Goal: Task Accomplishment & Management: Manage account settings

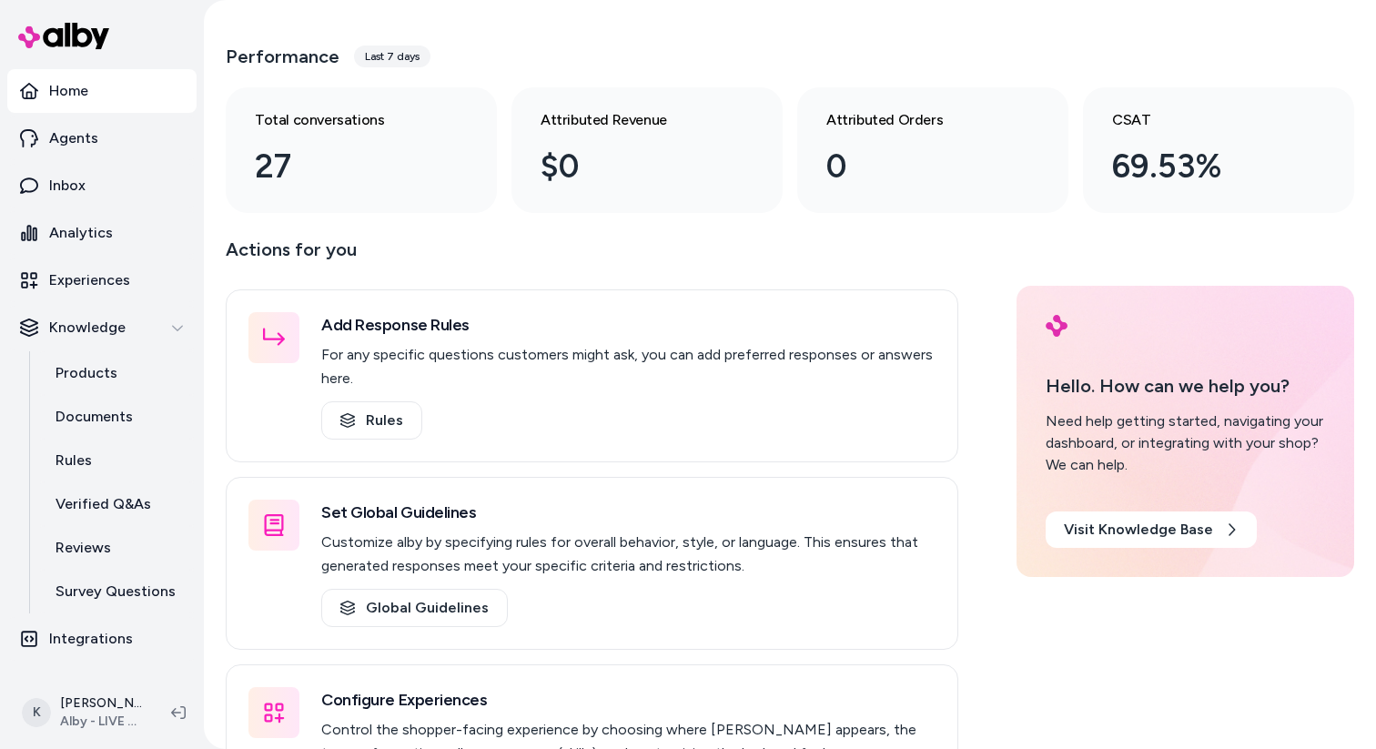
scroll to position [66, 0]
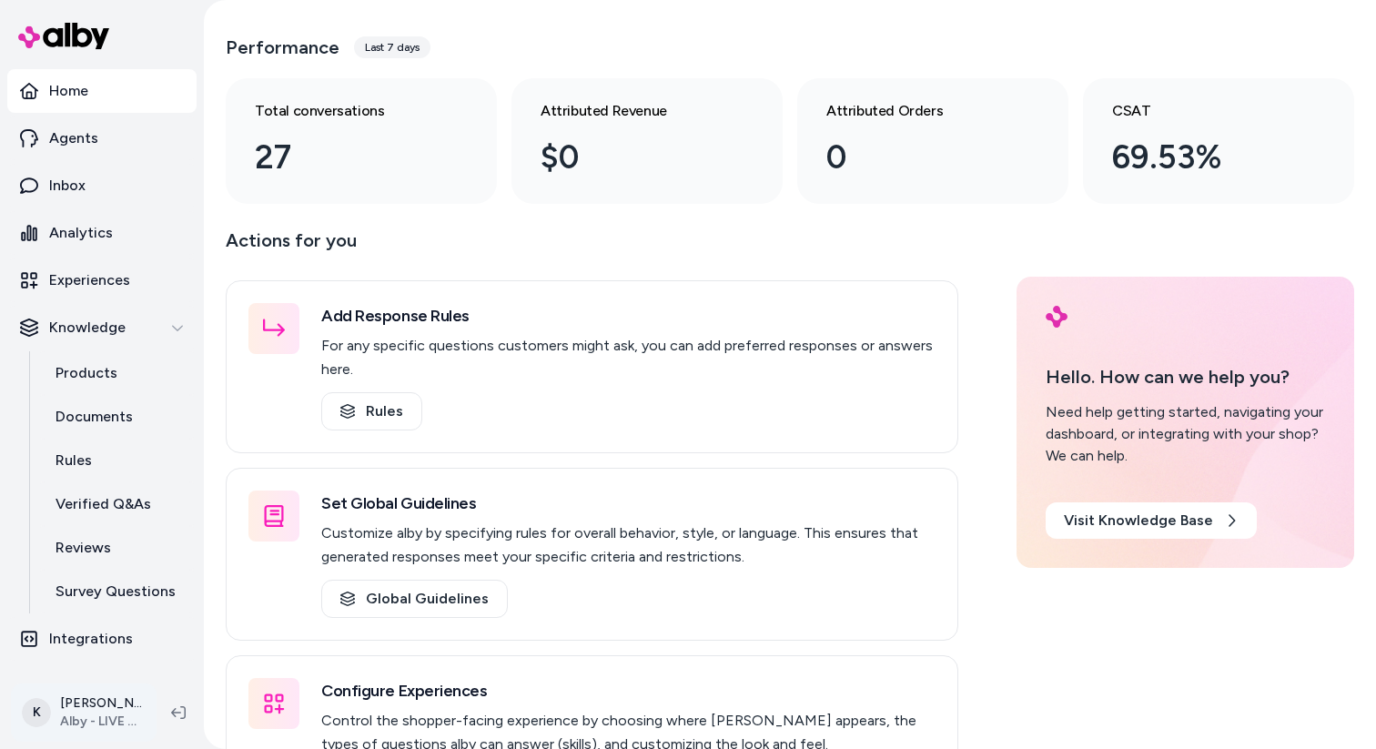
click at [111, 711] on html "Home Agents Inbox Analytics Experiences Knowledge Products Documents Rules Veri…" at bounding box center [688, 374] width 1376 height 749
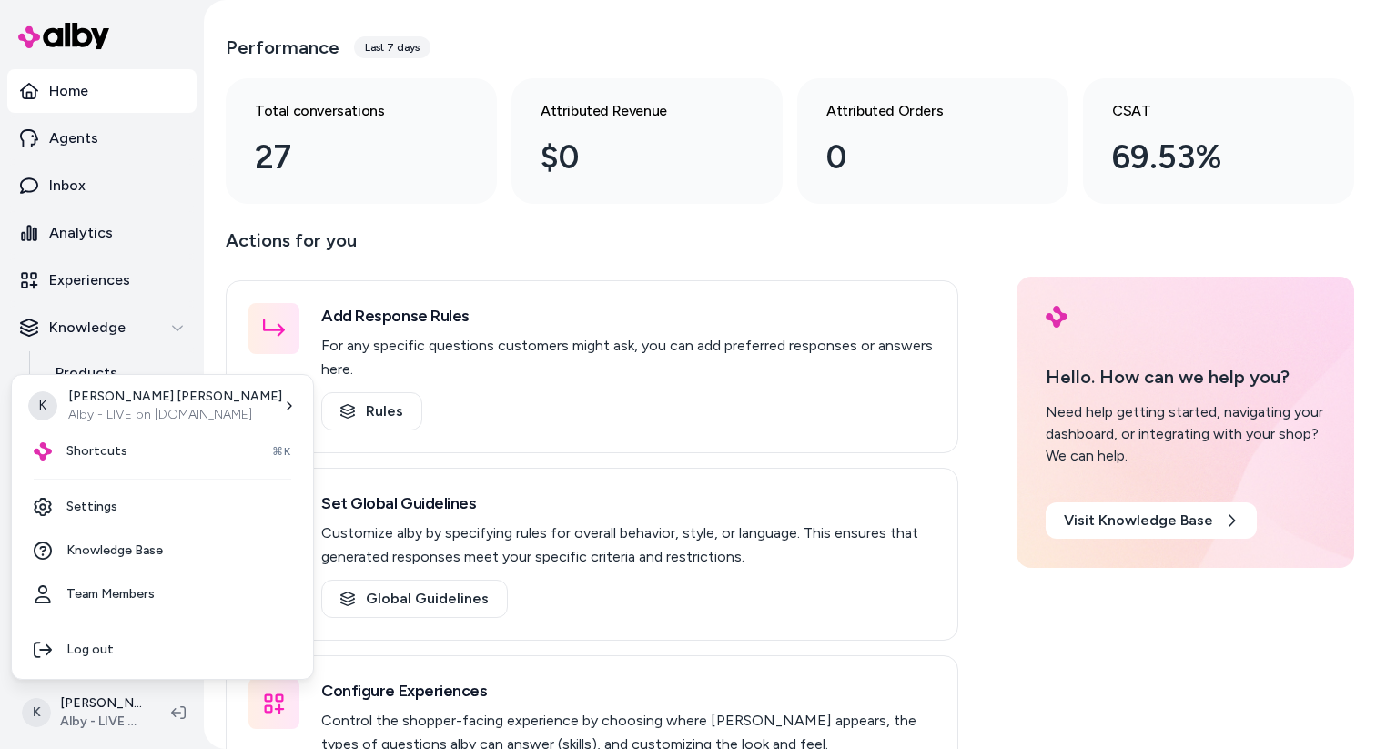
click at [106, 713] on html "Home Agents Inbox Analytics Experiences Knowledge Products Documents Rules Veri…" at bounding box center [688, 374] width 1376 height 749
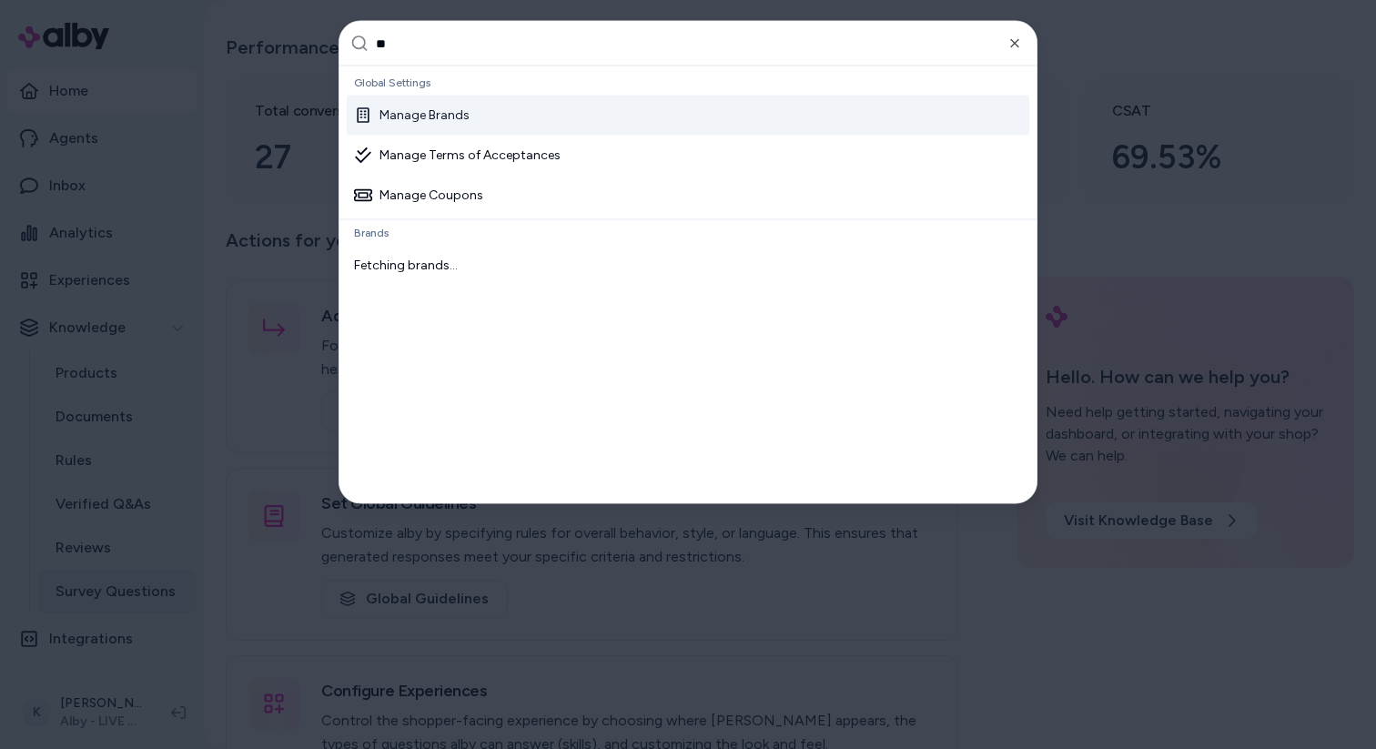
type input "***"
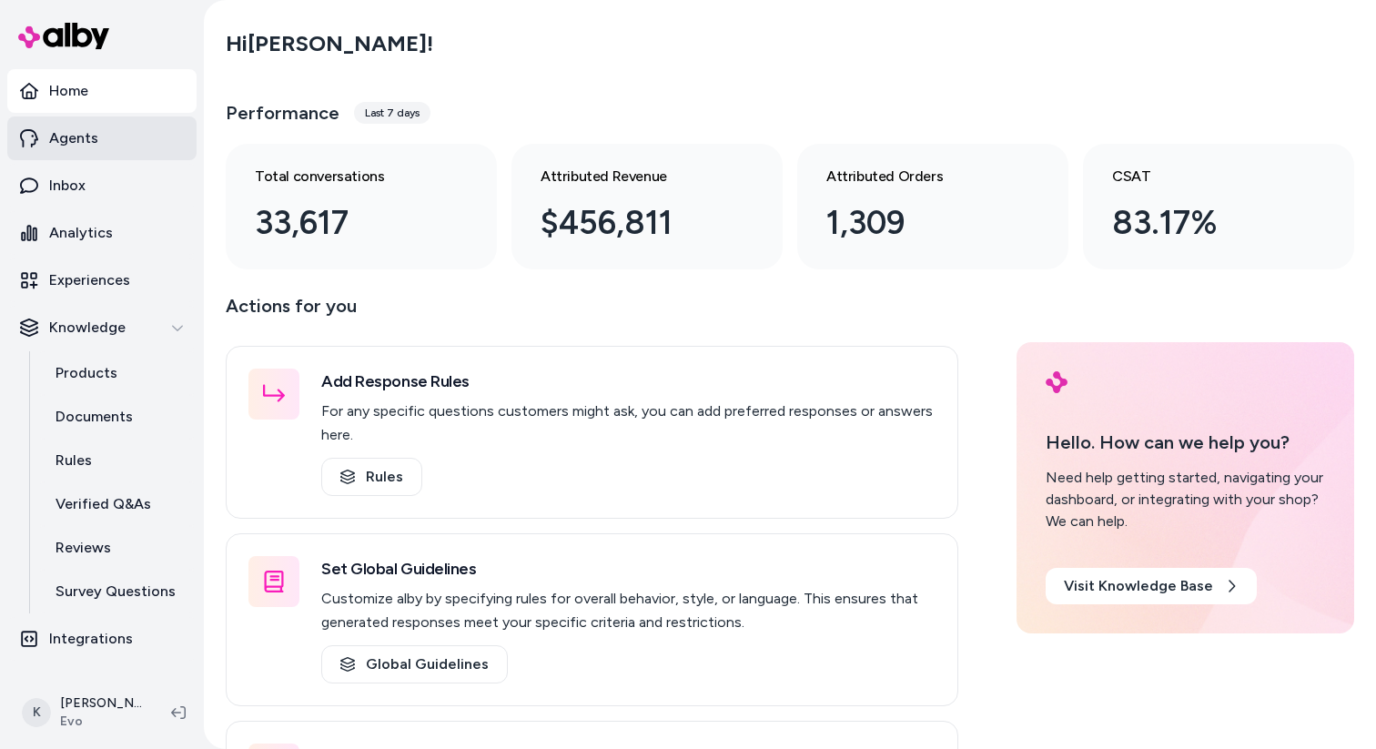
click at [136, 139] on link "Agents" at bounding box center [101, 138] width 189 height 44
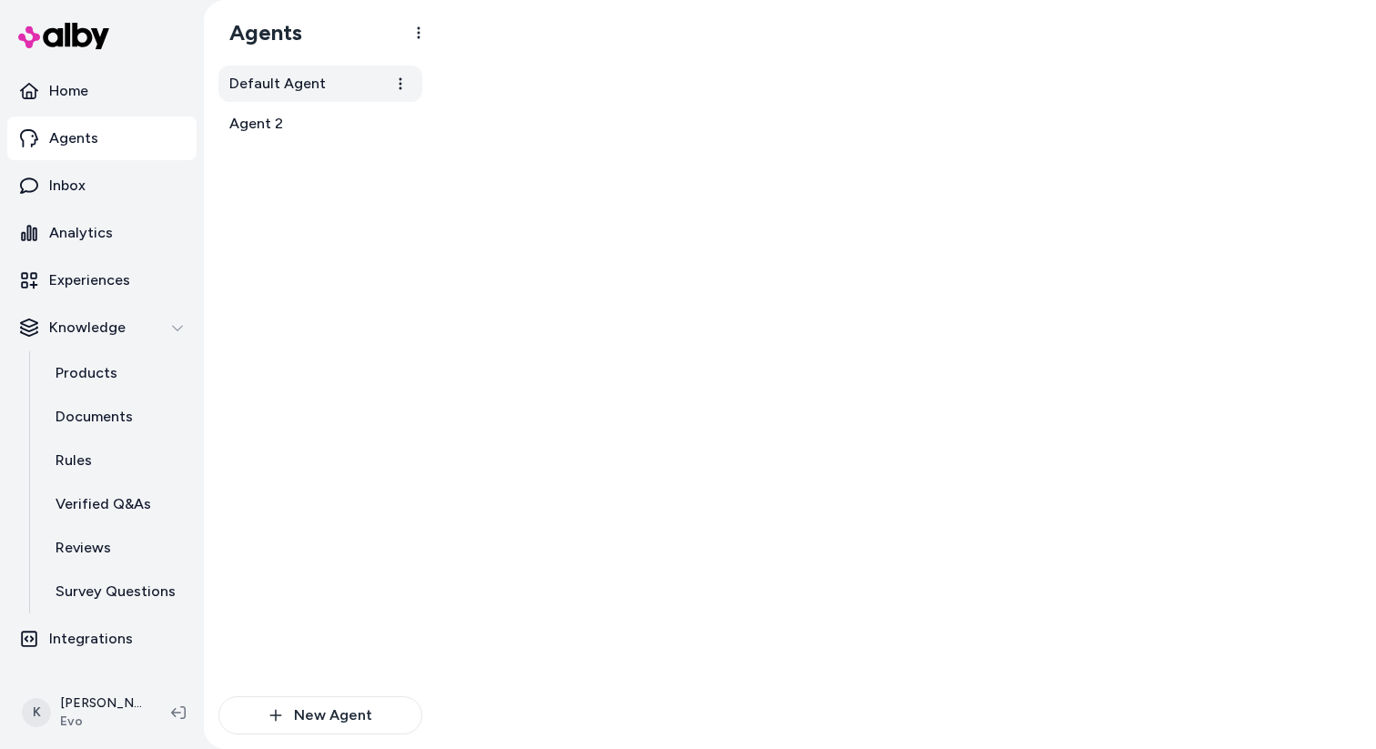
click at [300, 96] on link "Default Agent" at bounding box center [320, 84] width 204 height 36
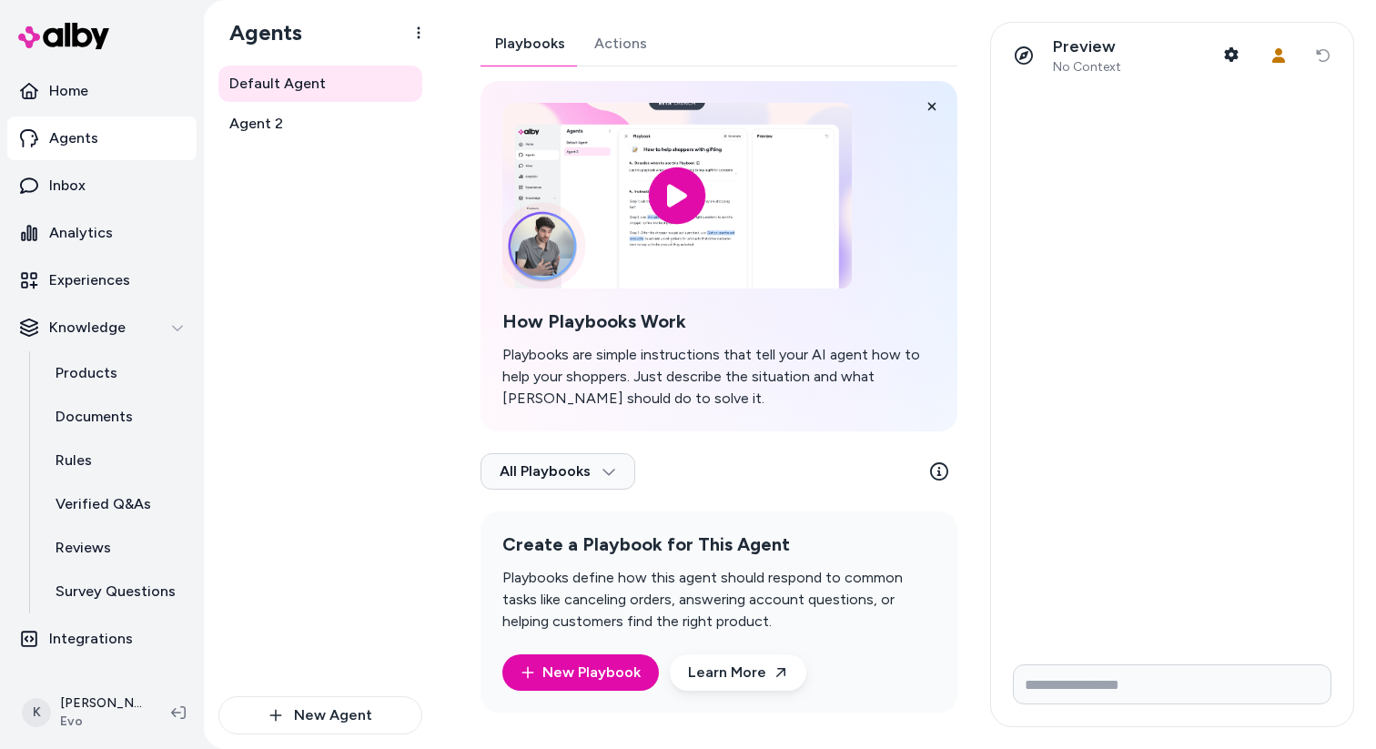
click at [638, 52] on div "Playbooks Actions How Playbooks Work Playbooks are simple instructions that tel…" at bounding box center [718, 367] width 477 height 691
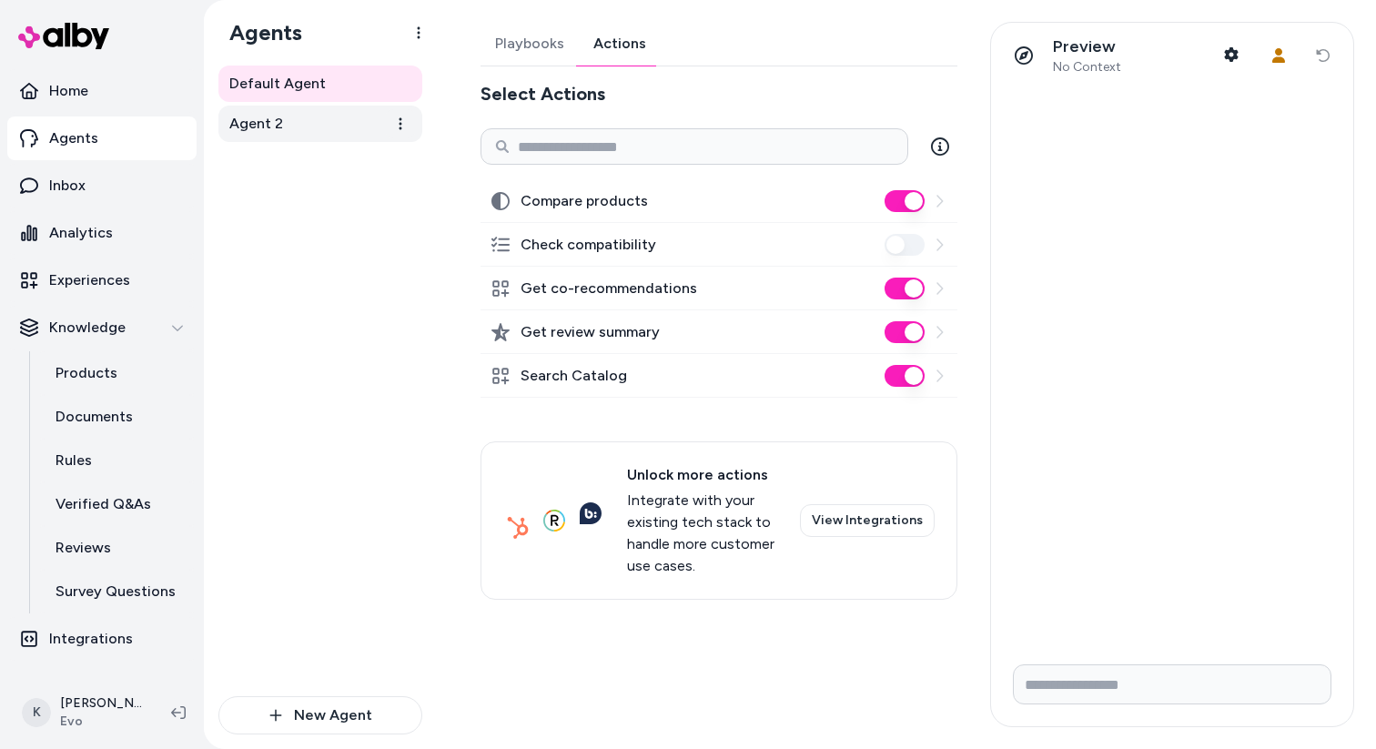
click at [355, 128] on link "Agent 2" at bounding box center [320, 124] width 204 height 36
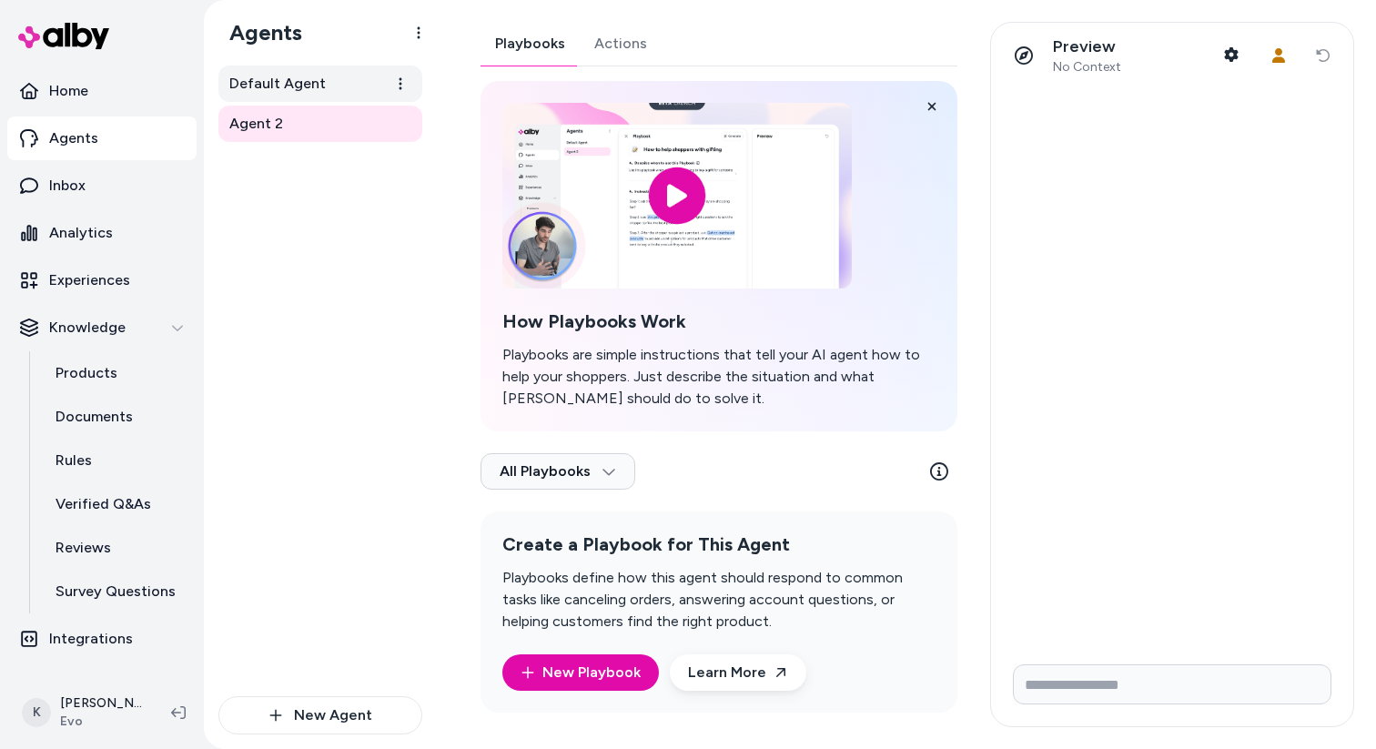
click at [337, 83] on link "Default Agent" at bounding box center [320, 84] width 204 height 36
click at [617, 33] on button "Actions" at bounding box center [621, 44] width 82 height 44
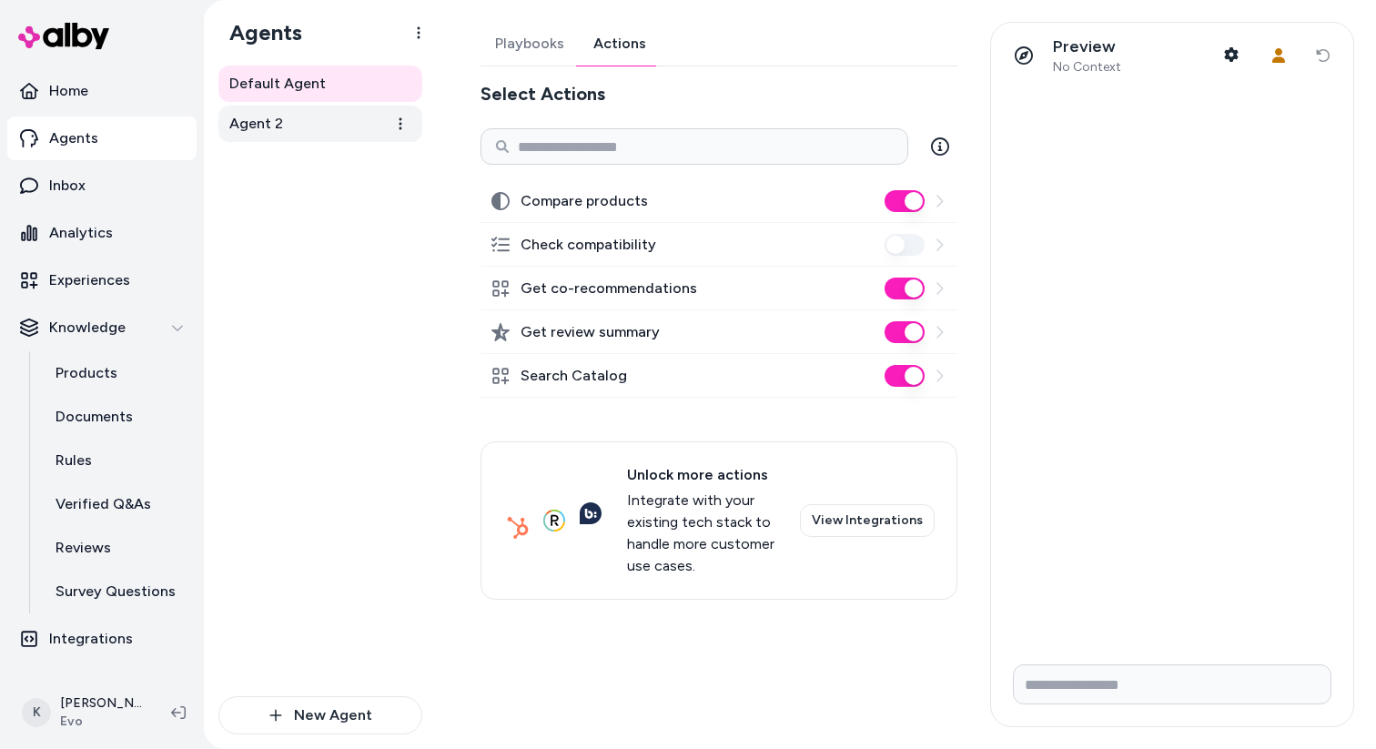
click at [313, 130] on link "Agent 2" at bounding box center [320, 124] width 204 height 36
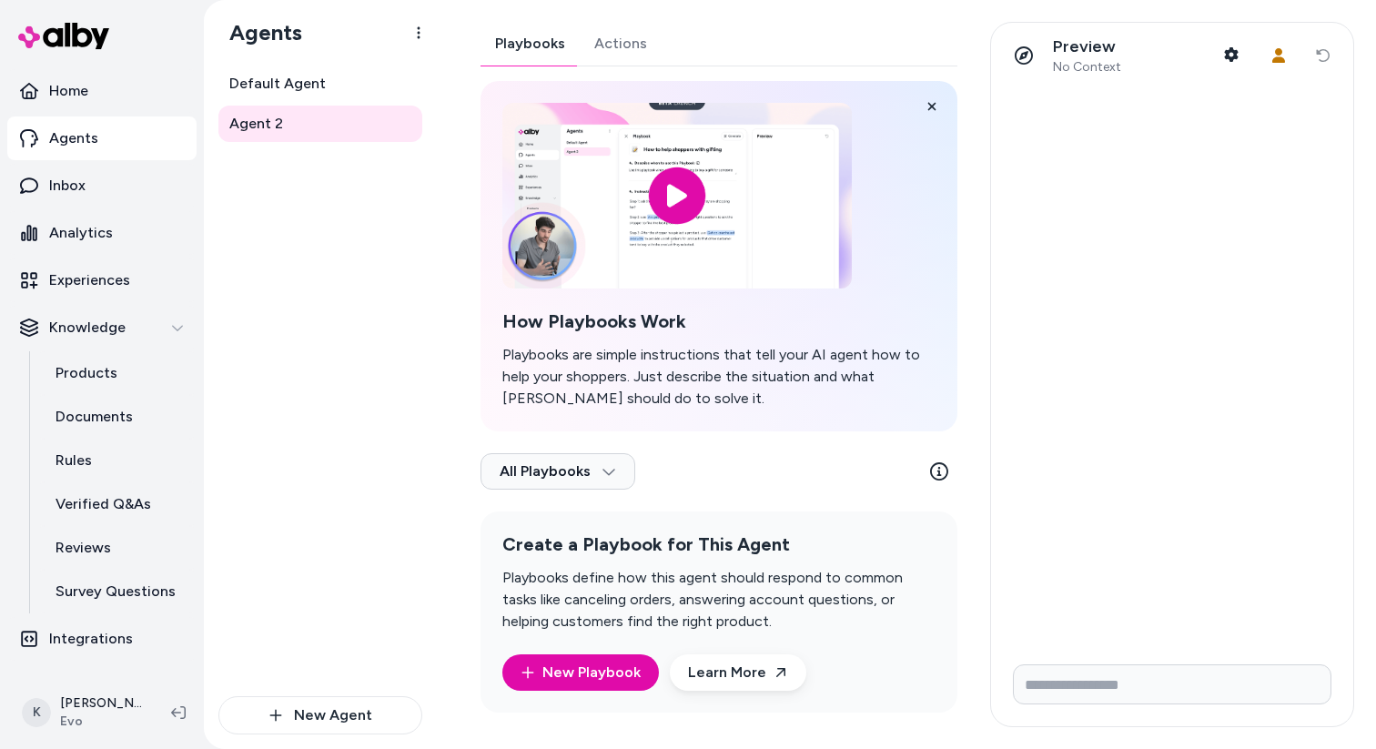
click at [624, 44] on button "Actions" at bounding box center [621, 44] width 82 height 44
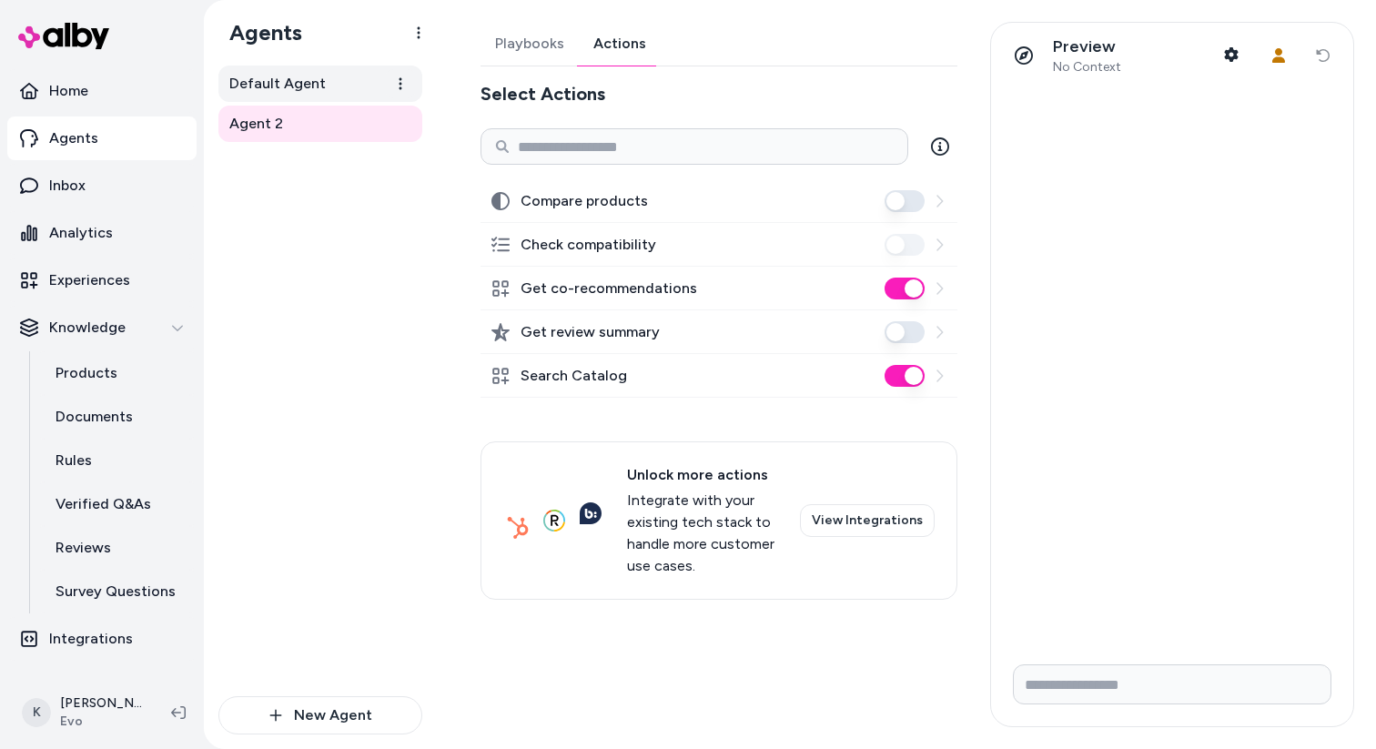
click at [350, 96] on link "Default Agent" at bounding box center [320, 84] width 204 height 36
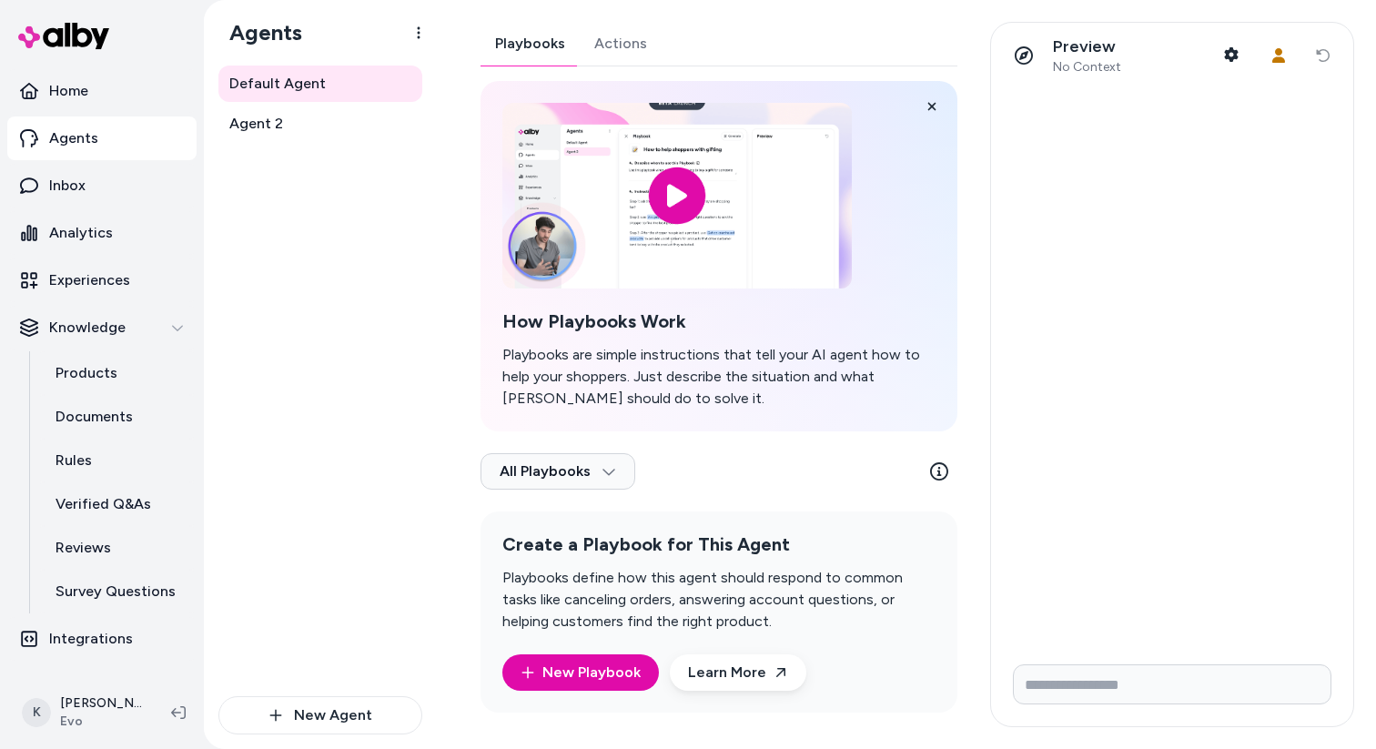
click at [630, 35] on button "Actions" at bounding box center [621, 44] width 82 height 44
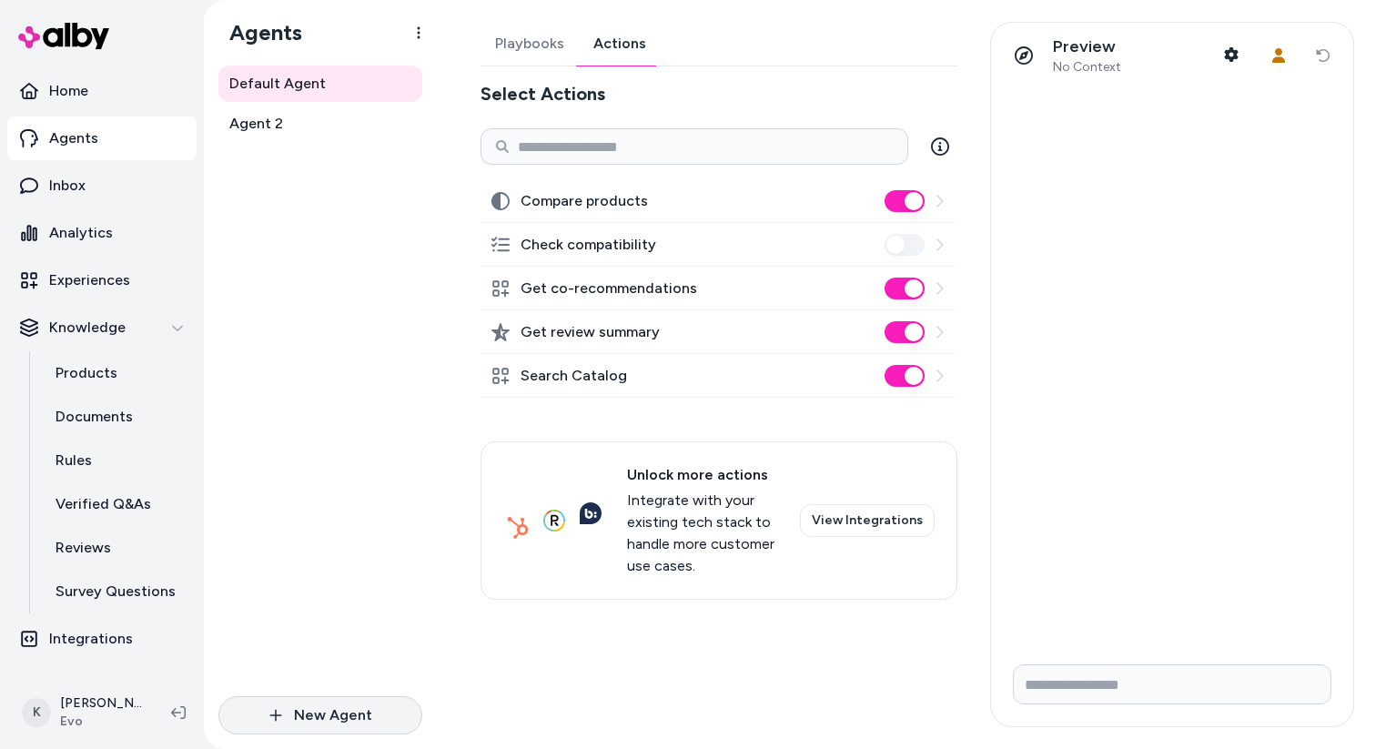
click at [332, 714] on button "New Agent" at bounding box center [320, 715] width 204 height 38
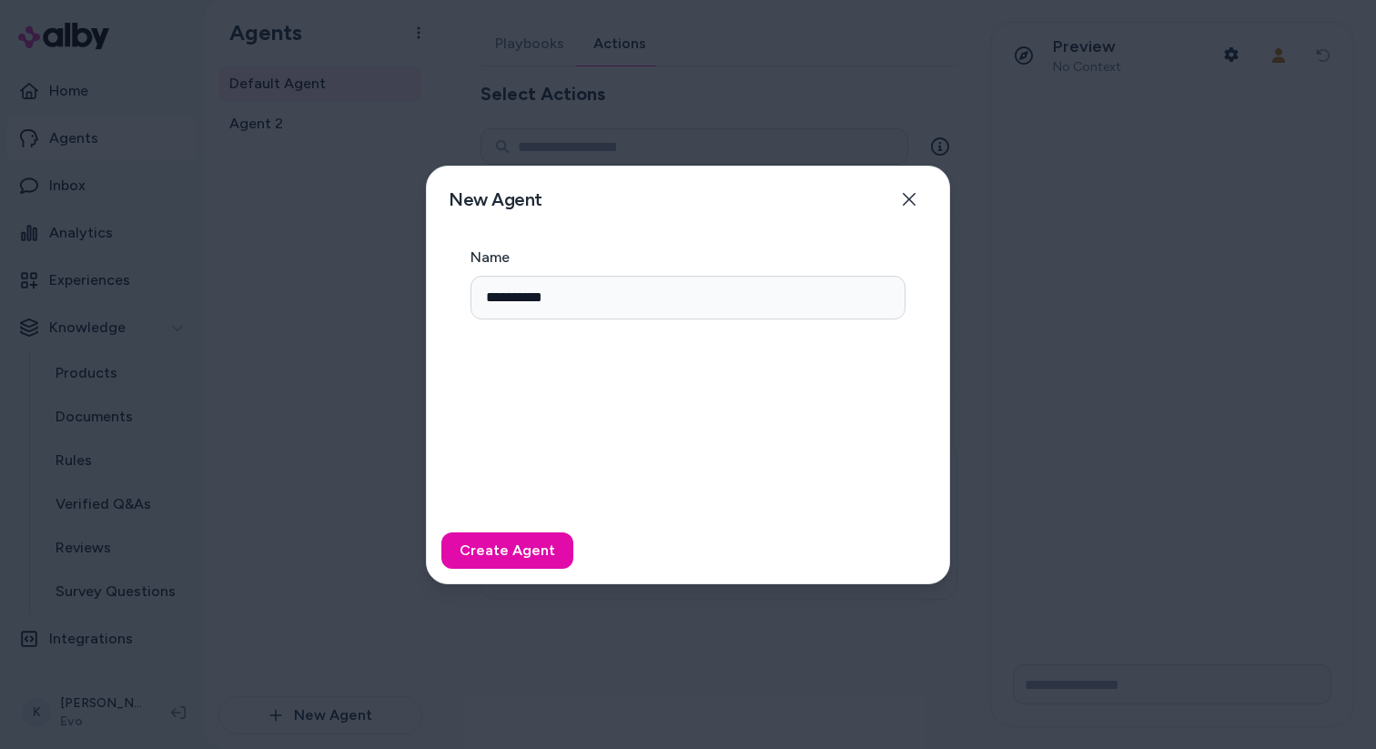
type input "**********"
click at [441, 532] on button "Create Agent" at bounding box center [507, 550] width 132 height 36
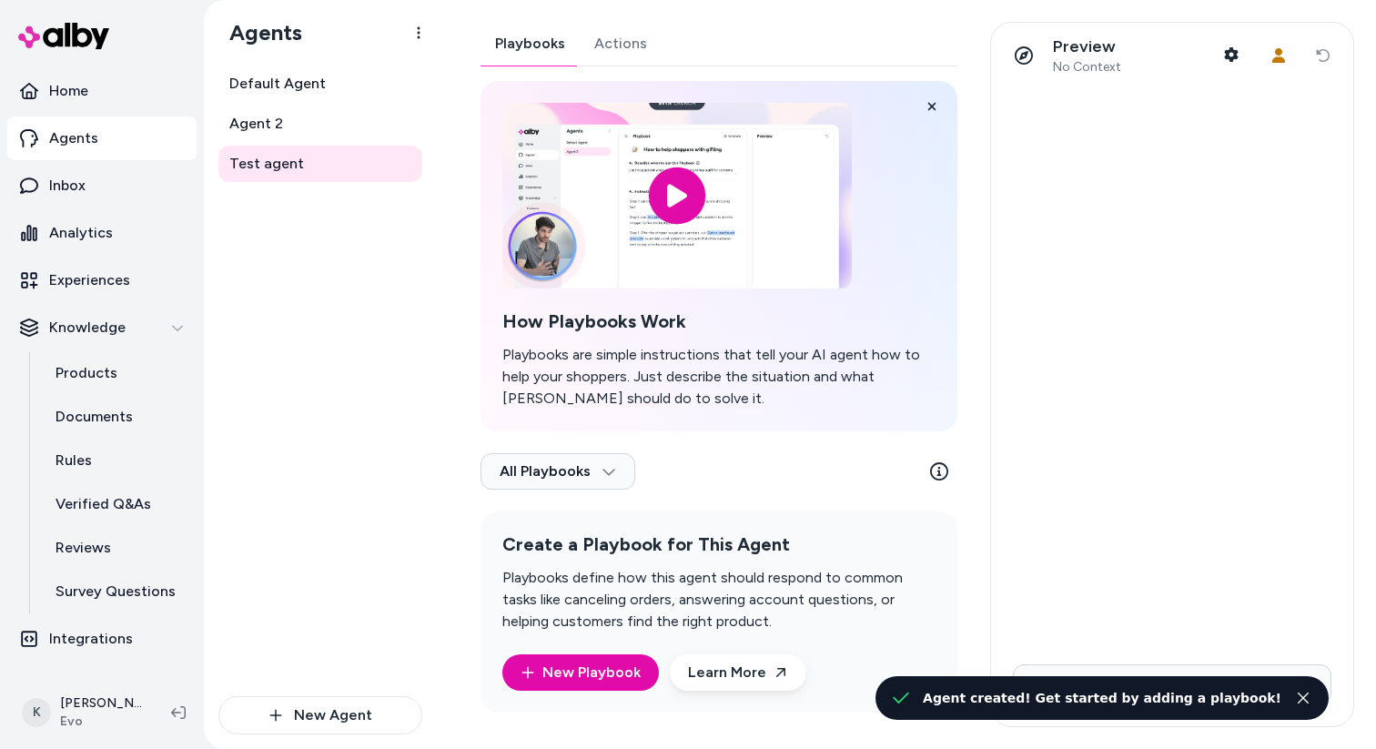
click at [620, 27] on button "Actions" at bounding box center [621, 44] width 82 height 44
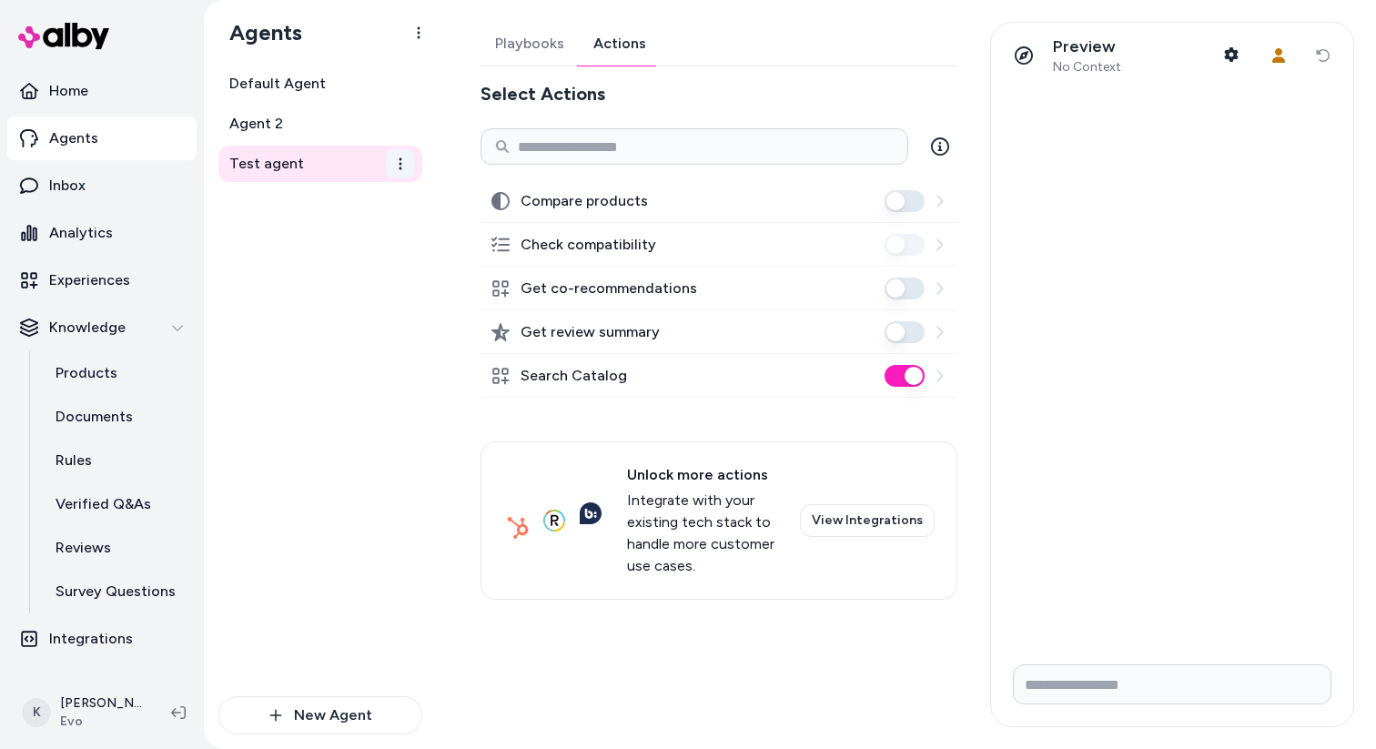
click at [400, 165] on html "Home Agents Inbox Analytics Experiences Knowledge Products Documents Rules Veri…" at bounding box center [688, 374] width 1376 height 749
click at [364, 268] on div "Archive" at bounding box center [356, 277] width 112 height 36
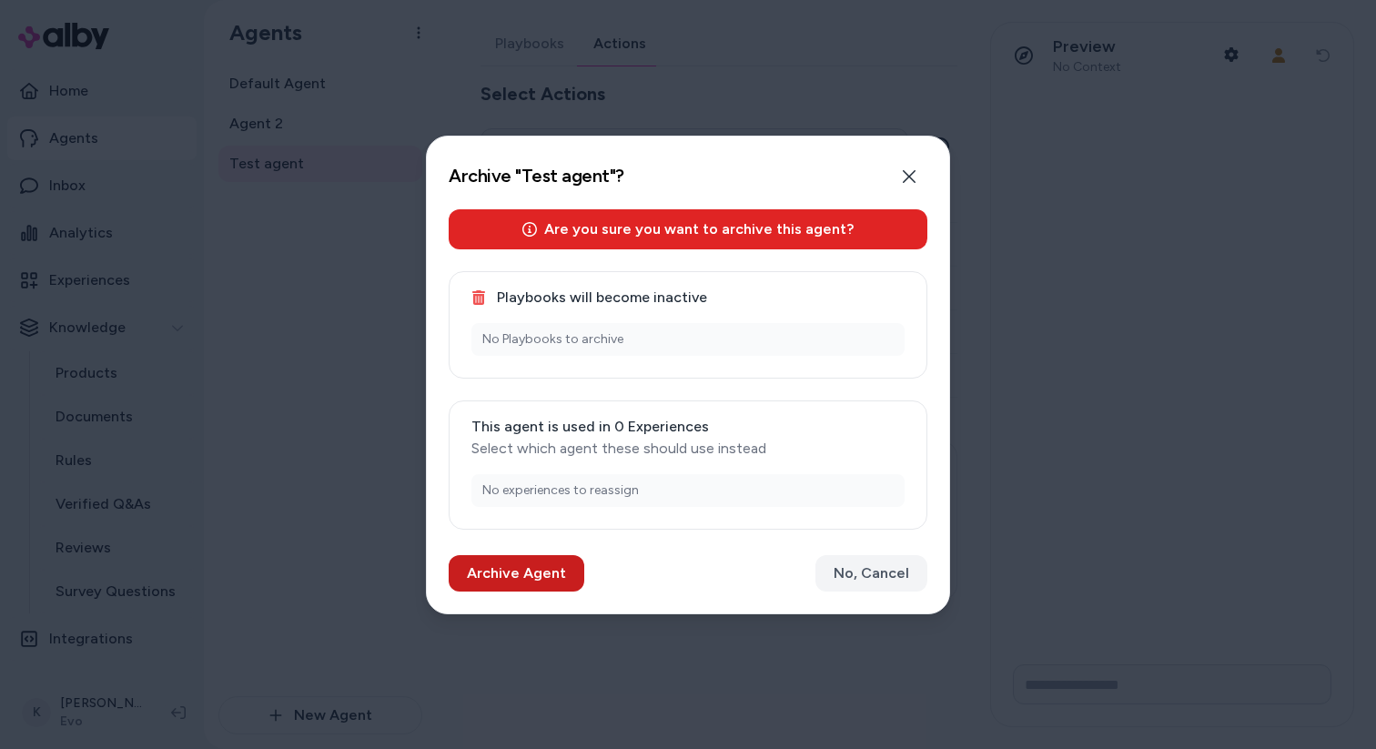
click at [483, 577] on button "Archive Agent" at bounding box center [517, 573] width 136 height 36
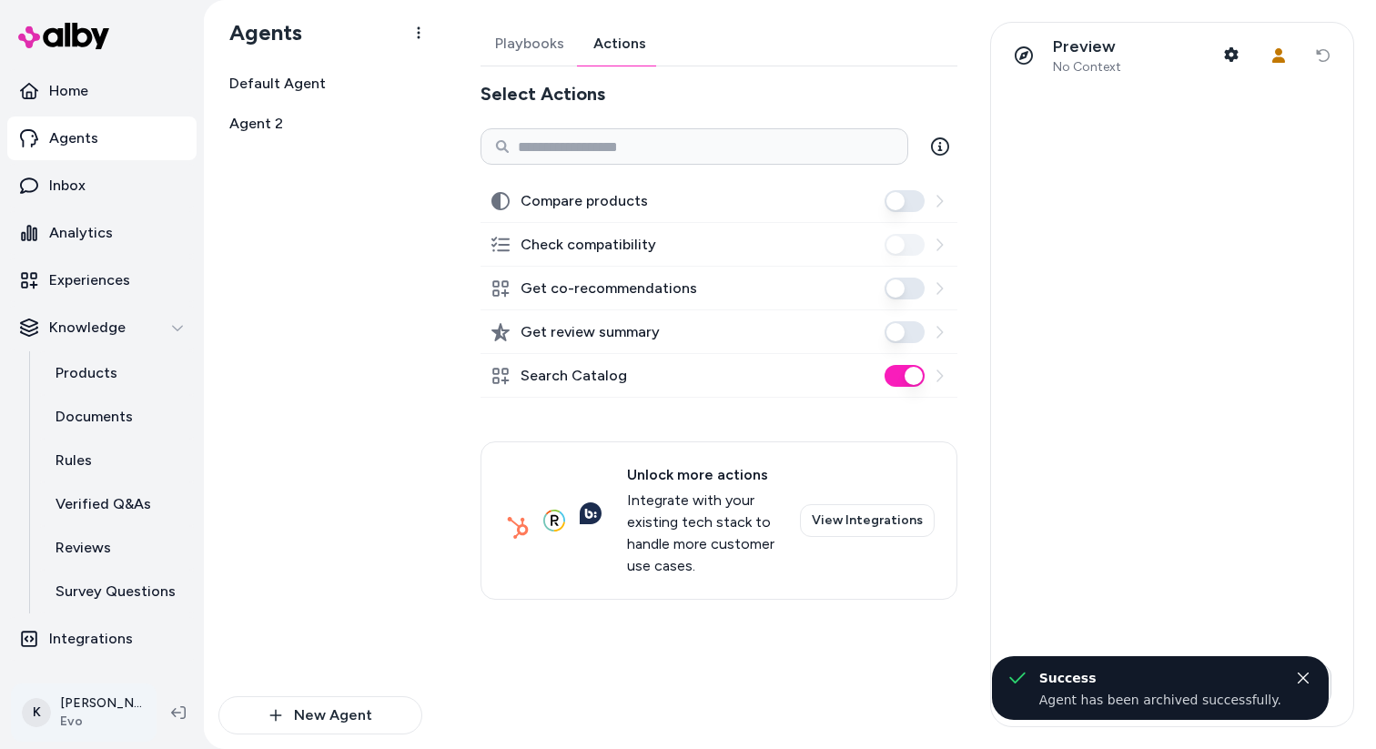
click at [99, 700] on html "Home Agents Inbox Analytics Experiences Knowledge Products Documents Rules Veri…" at bounding box center [688, 374] width 1376 height 749
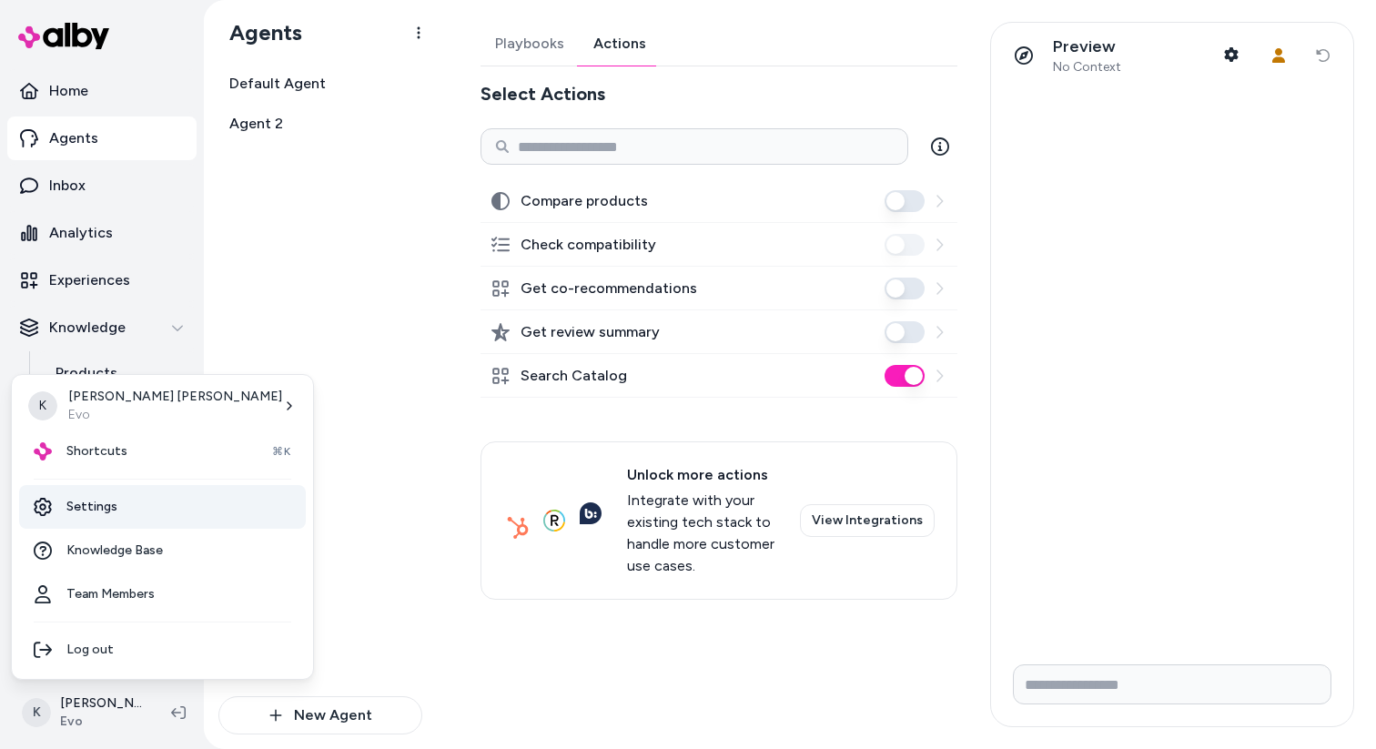
click at [165, 517] on link "Settings" at bounding box center [162, 507] width 287 height 44
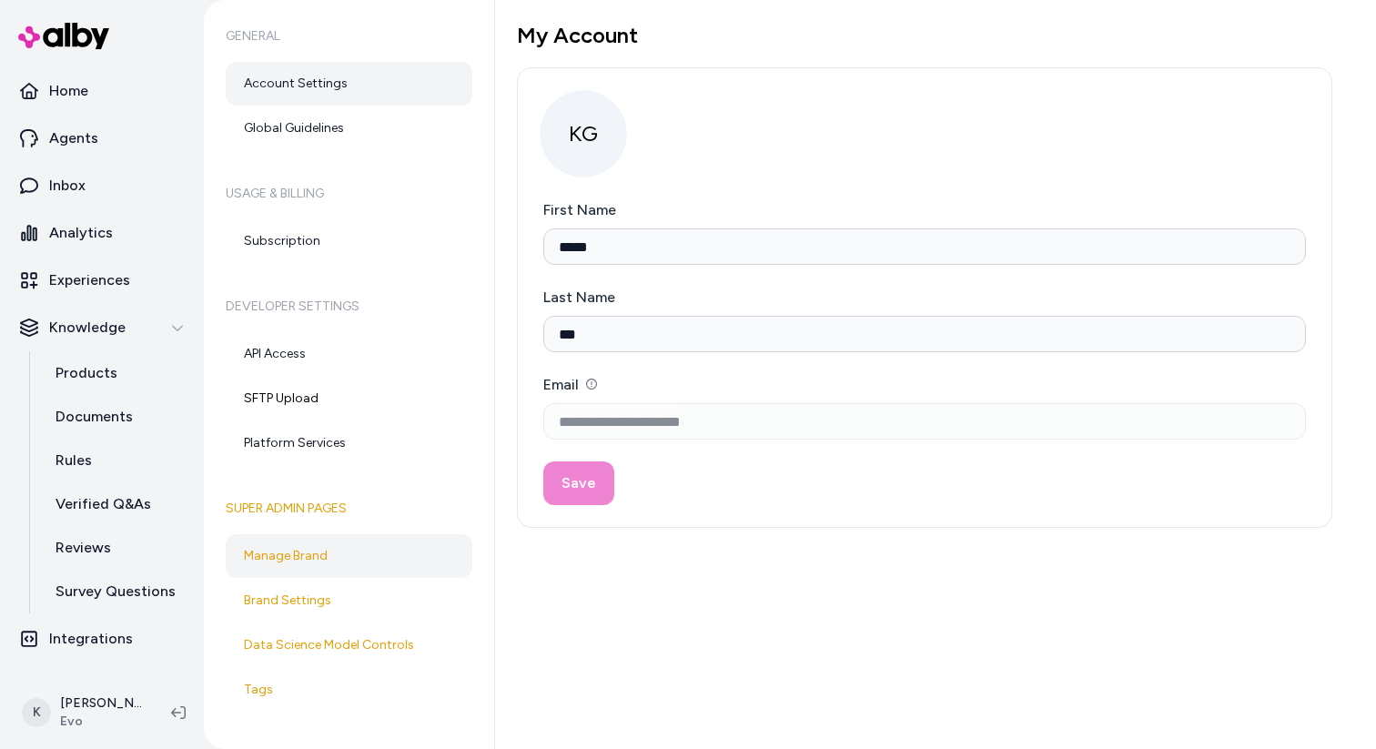
click at [374, 561] on link "Manage Brand" at bounding box center [349, 556] width 247 height 44
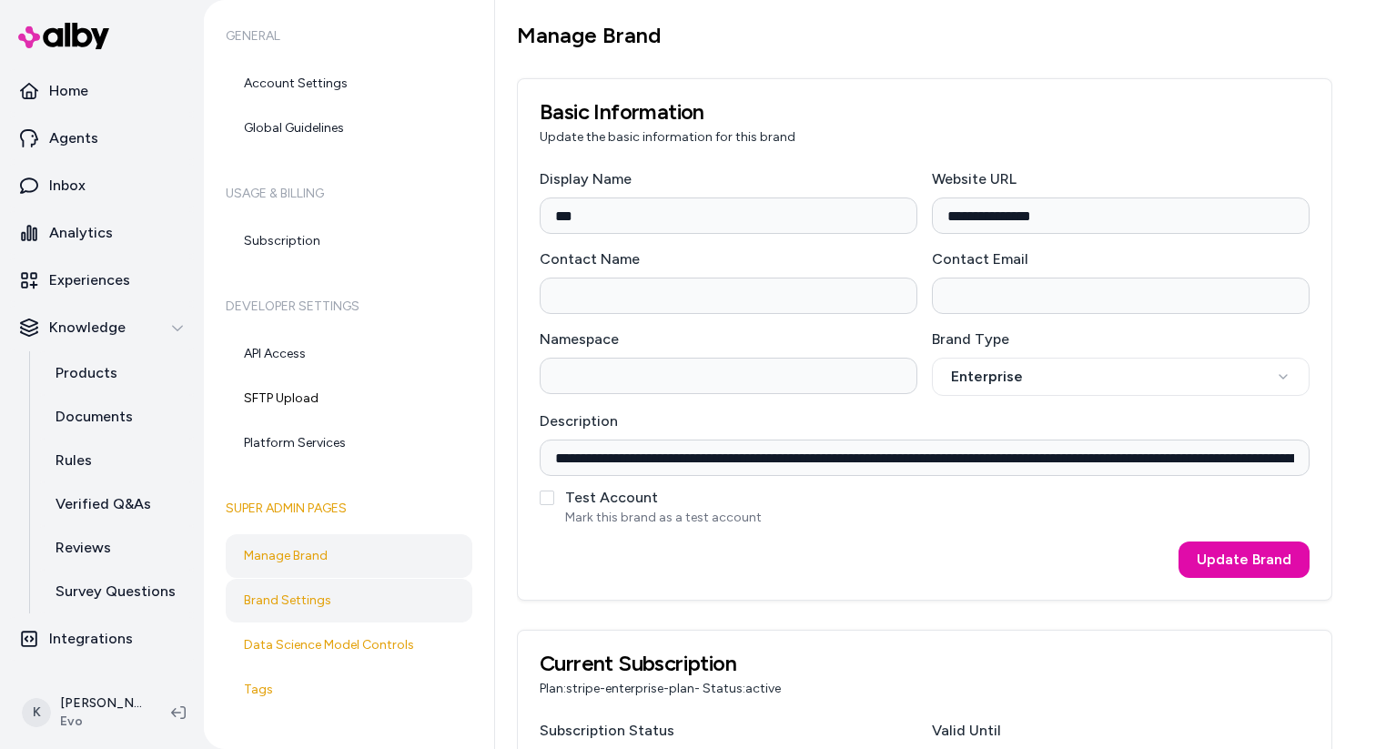
click at [379, 601] on link "Brand Settings" at bounding box center [349, 601] width 247 height 44
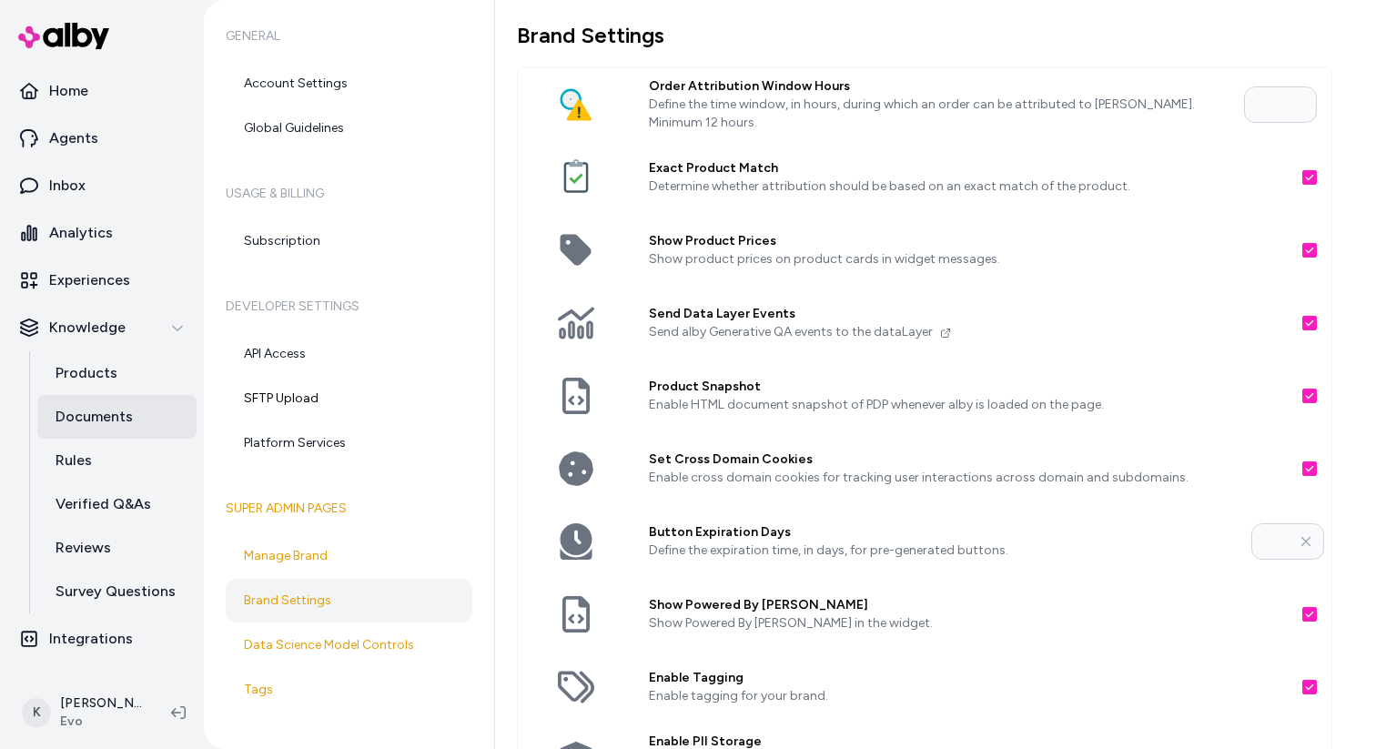
click at [115, 426] on p "Documents" at bounding box center [94, 417] width 77 height 22
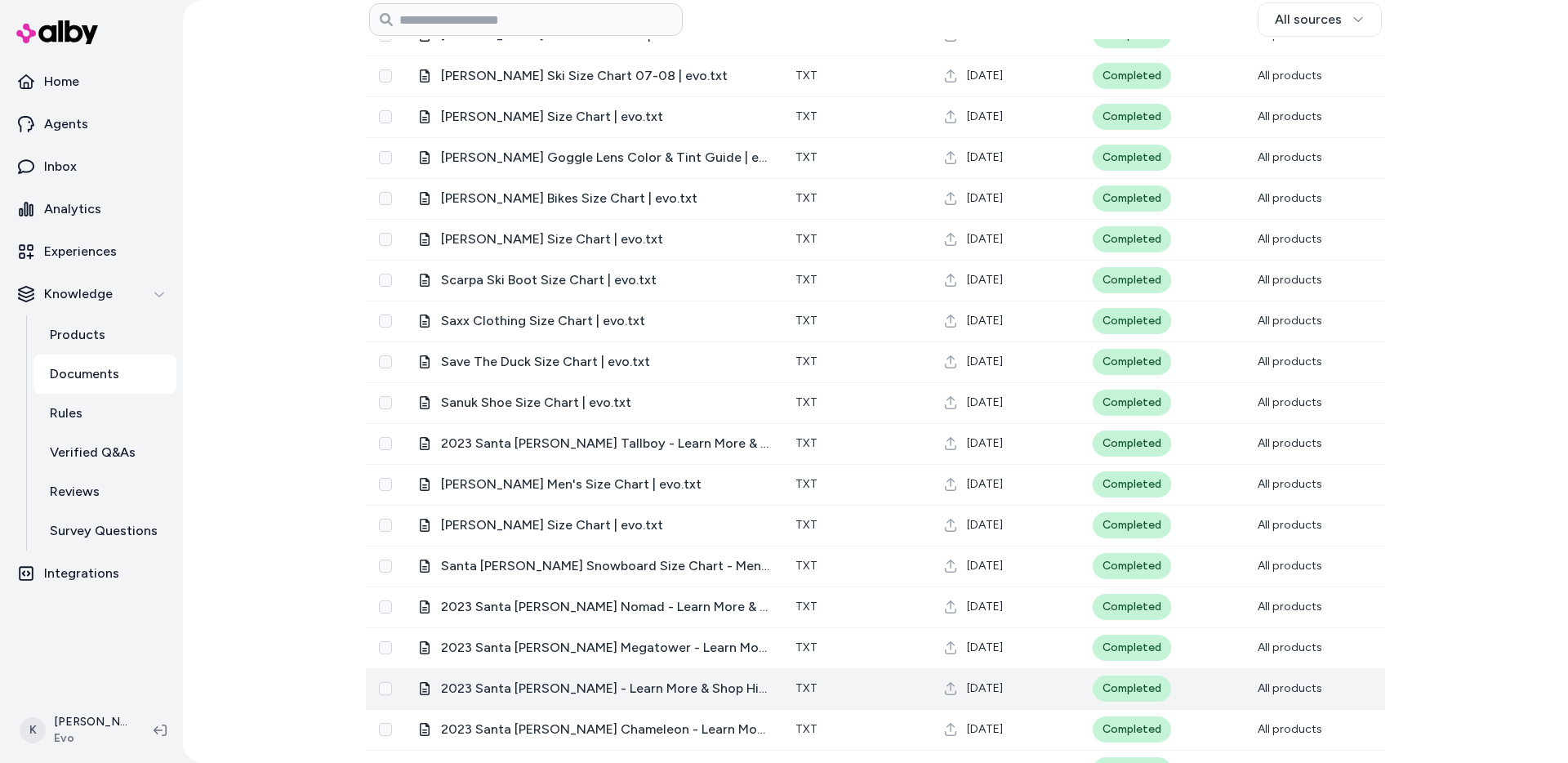
scroll to position [18207, 0]
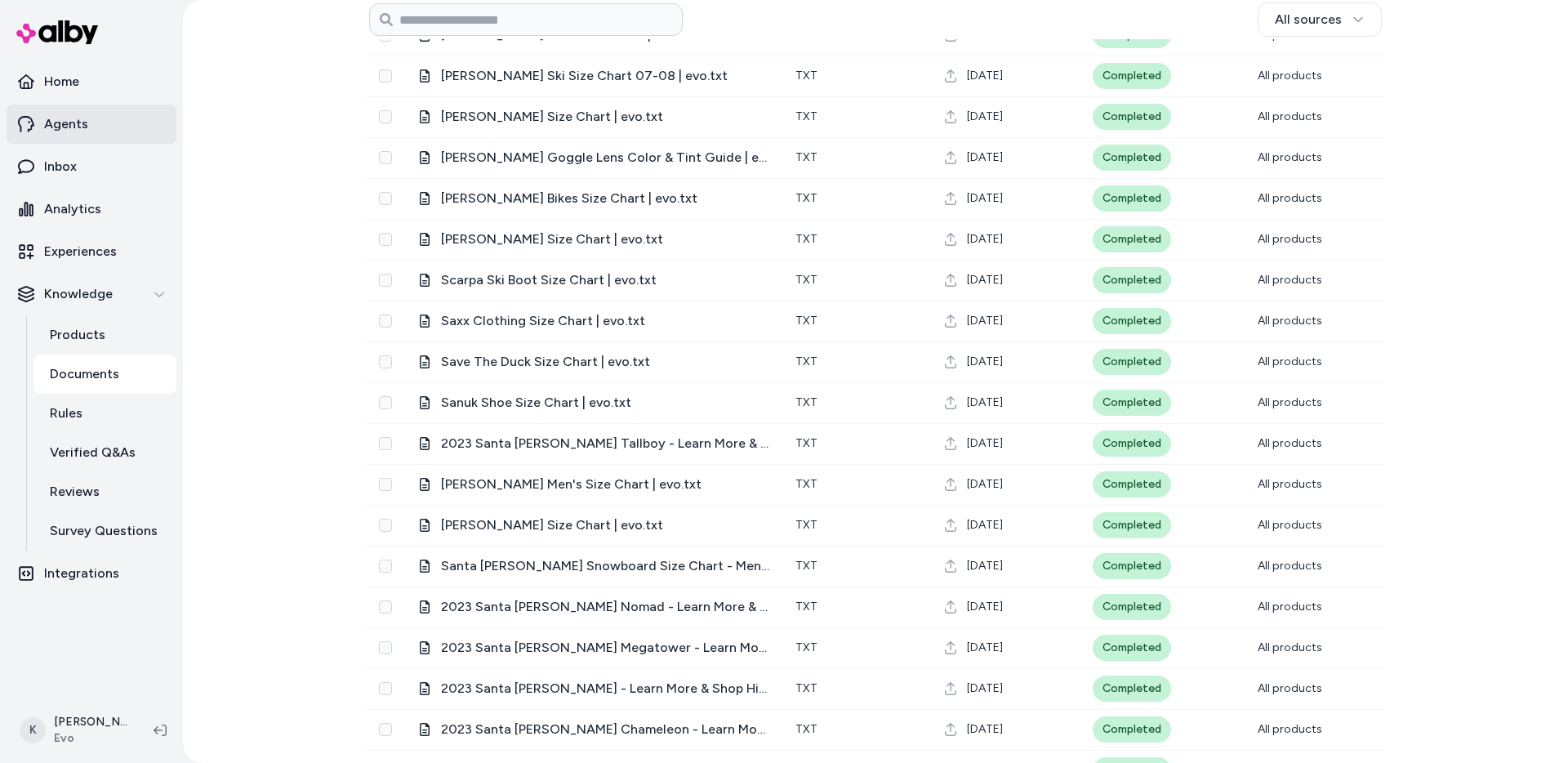
click at [88, 121] on link "Agents" at bounding box center [91, 124] width 170 height 39
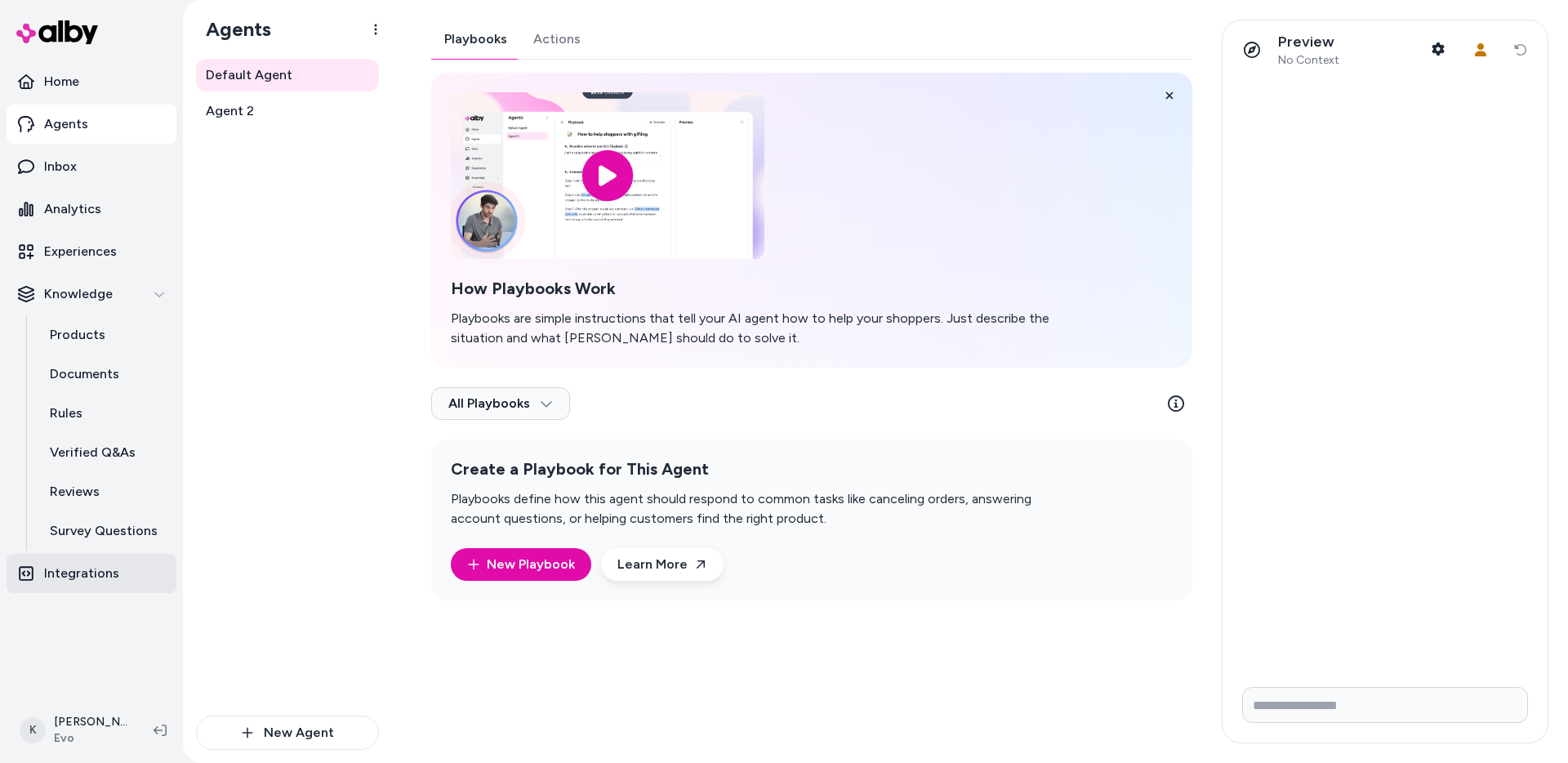
click at [92, 577] on p "Integrations" at bounding box center [82, 574] width 75 height 20
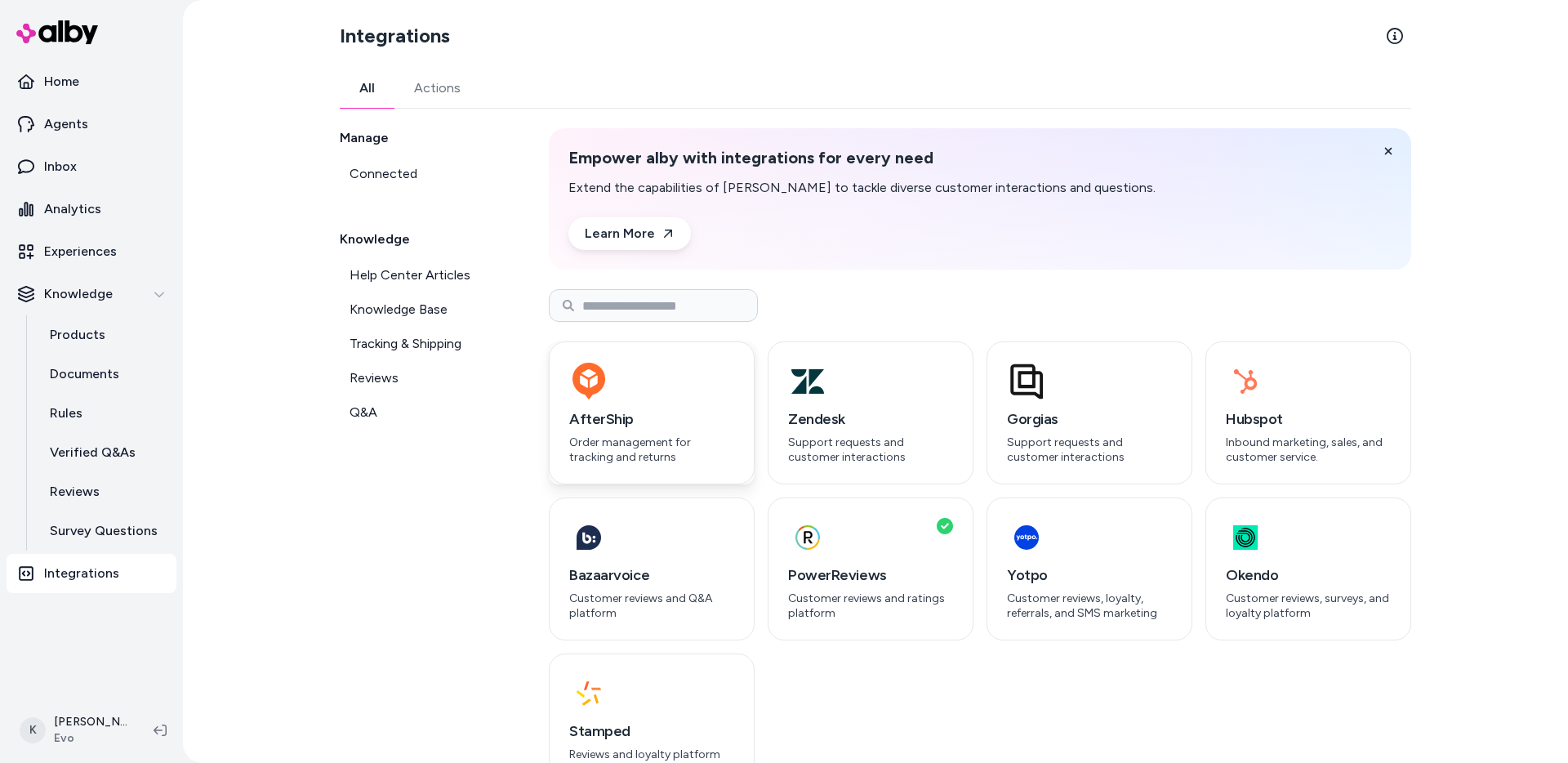
click at [661, 405] on div "AfterShip Order management for tracking and returns" at bounding box center [651, 412] width 206 height 143
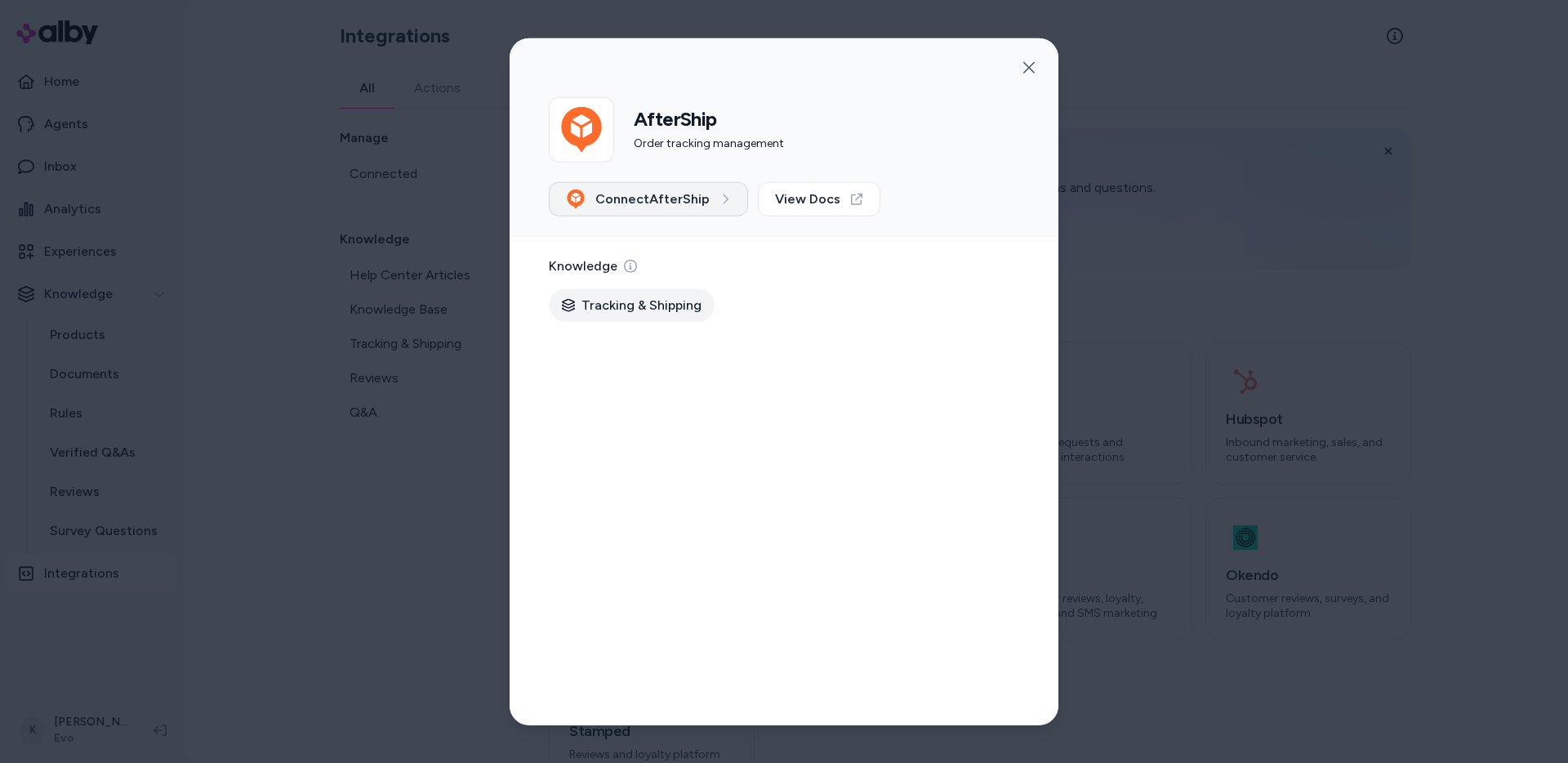
click at [714, 206] on button "Connect AfterShip" at bounding box center [648, 199] width 199 height 34
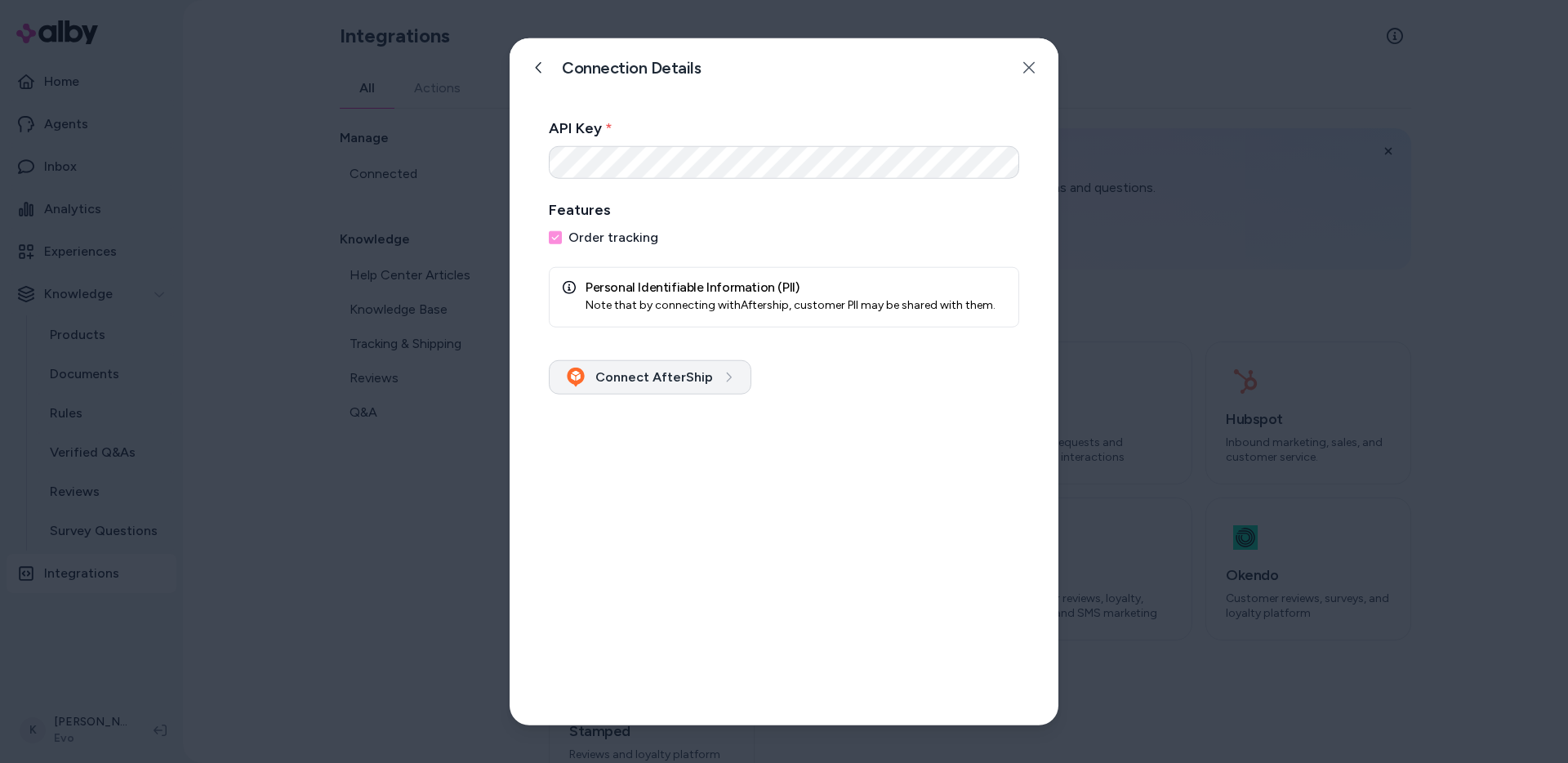
click at [709, 376] on button "Connect AfterShip" at bounding box center [650, 377] width 203 height 34
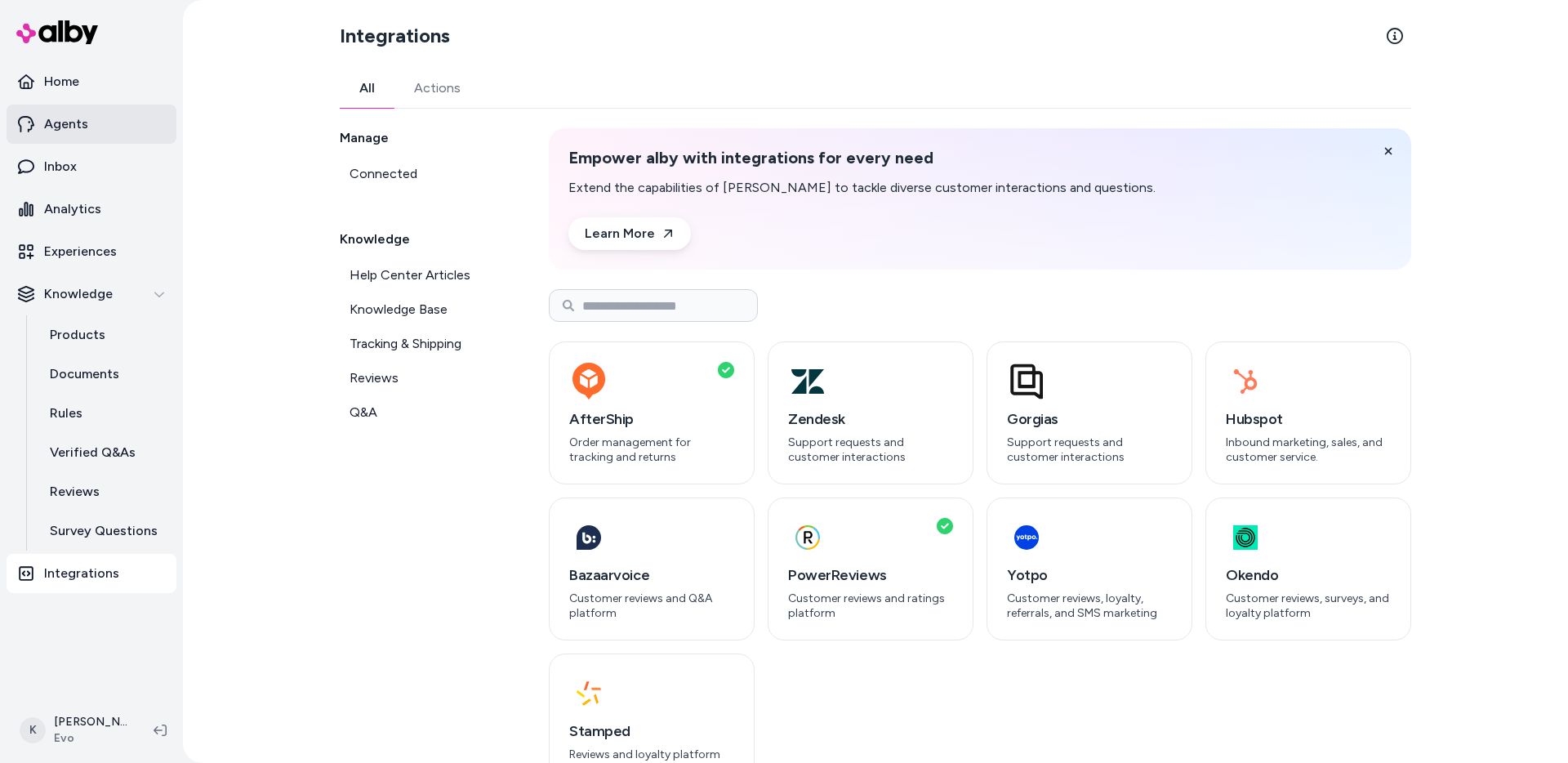
click at [132, 134] on link "Agents" at bounding box center [91, 124] width 170 height 39
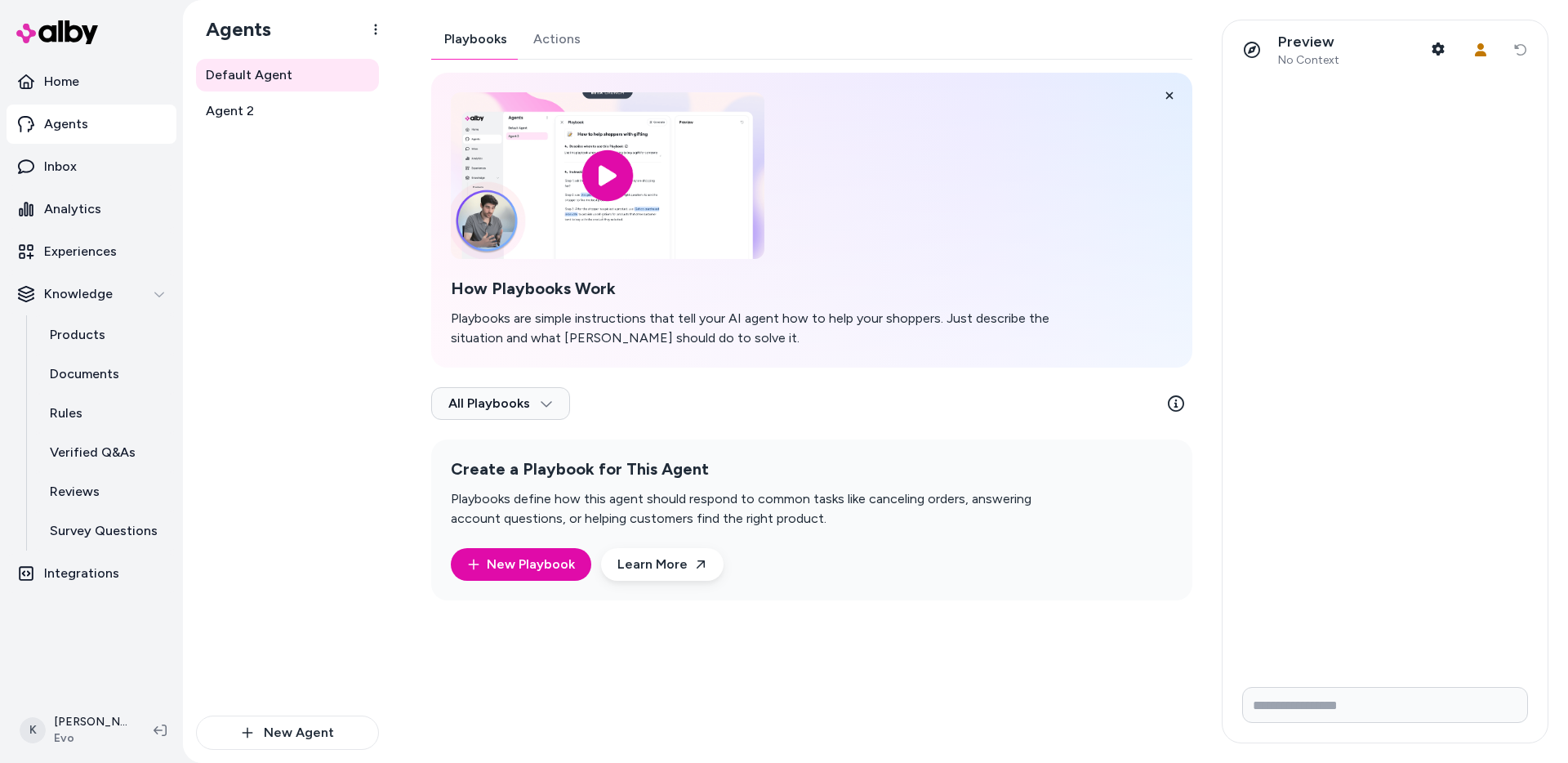
click at [572, 48] on button "Actions" at bounding box center [557, 39] width 74 height 39
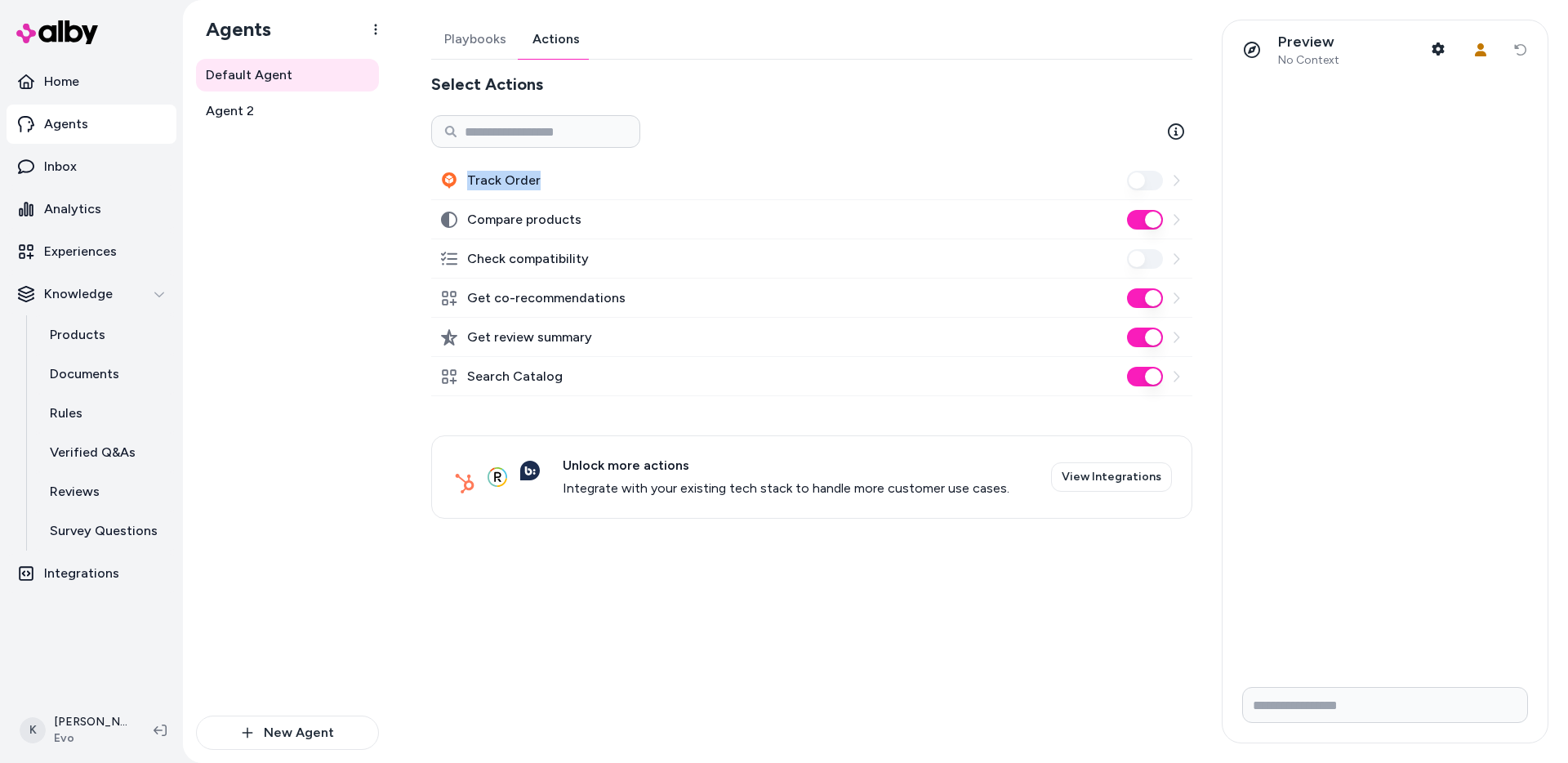
drag, startPoint x: 552, startPoint y: 177, endPoint x: 449, endPoint y: 176, distance: 103.0
click at [449, 176] on div "Track Order" at bounding box center [811, 180] width 761 height 39
click at [629, 183] on div "Track Order" at bounding box center [811, 180] width 761 height 39
click at [1234, 671] on input "Write your prompt here" at bounding box center [1385, 705] width 285 height 36
click at [89, 176] on link "Inbox" at bounding box center [91, 167] width 170 height 39
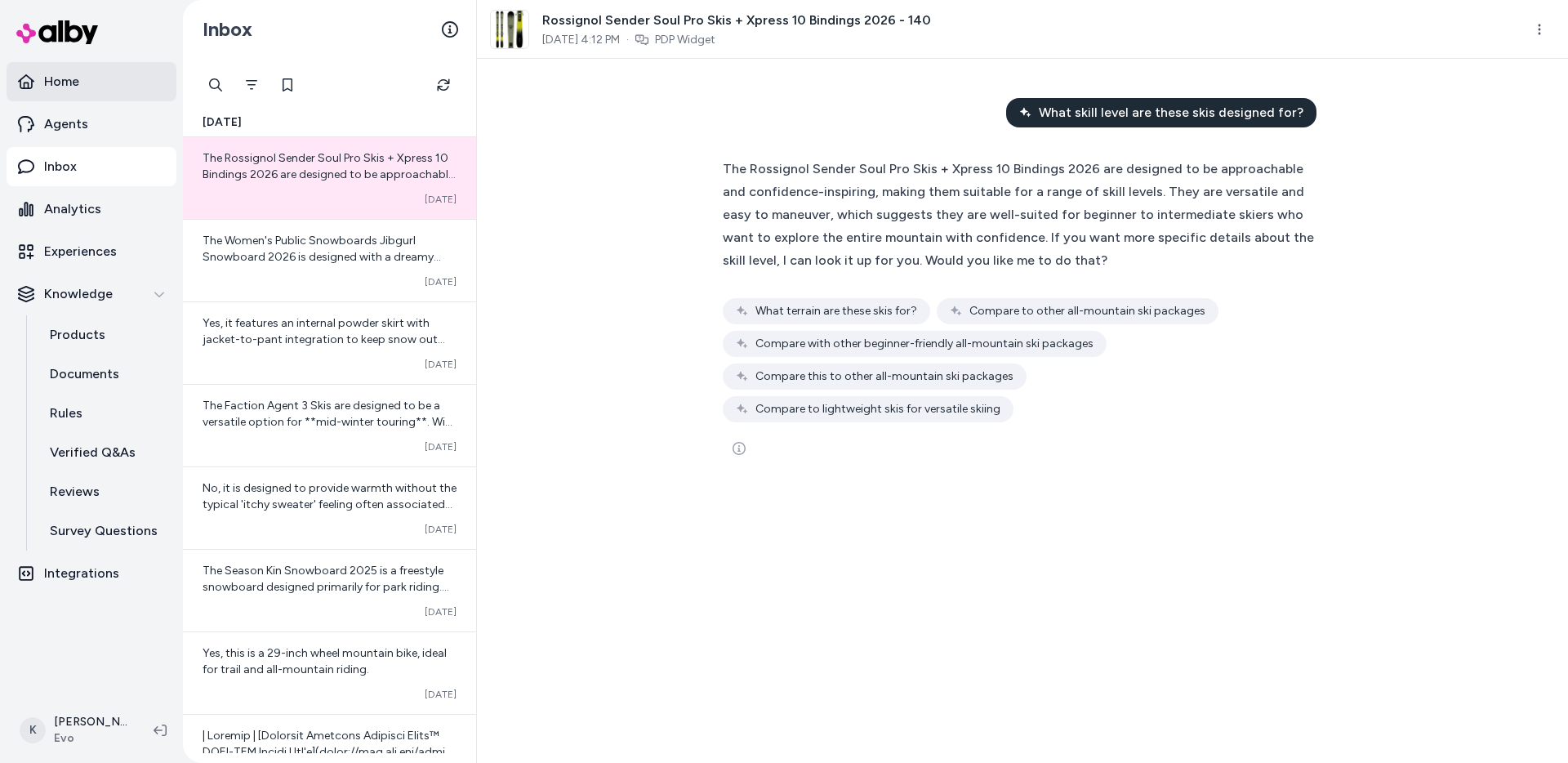
click at [124, 93] on link "Home" at bounding box center [91, 82] width 170 height 39
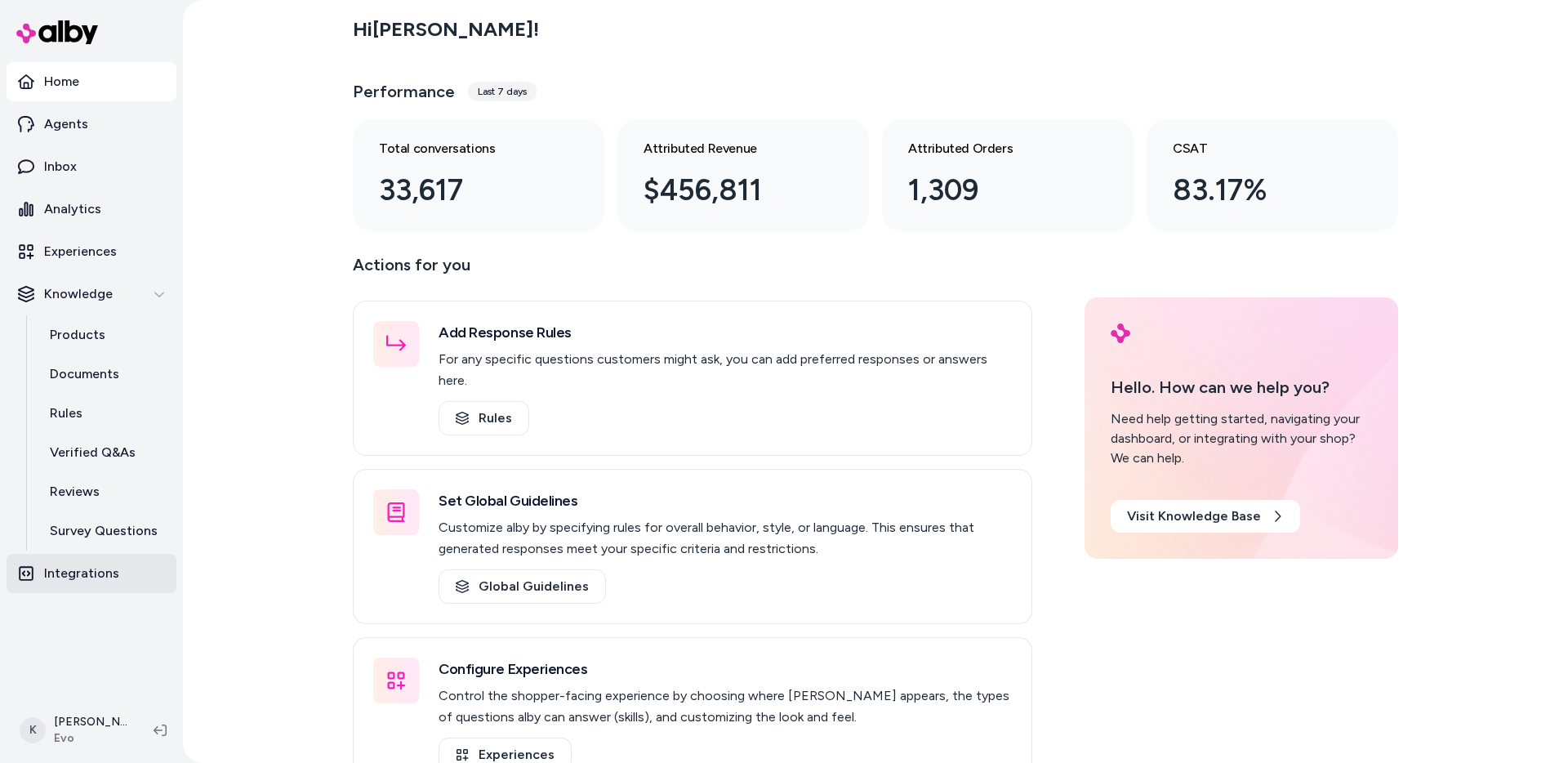
click at [89, 585] on link "Integrations" at bounding box center [91, 574] width 170 height 39
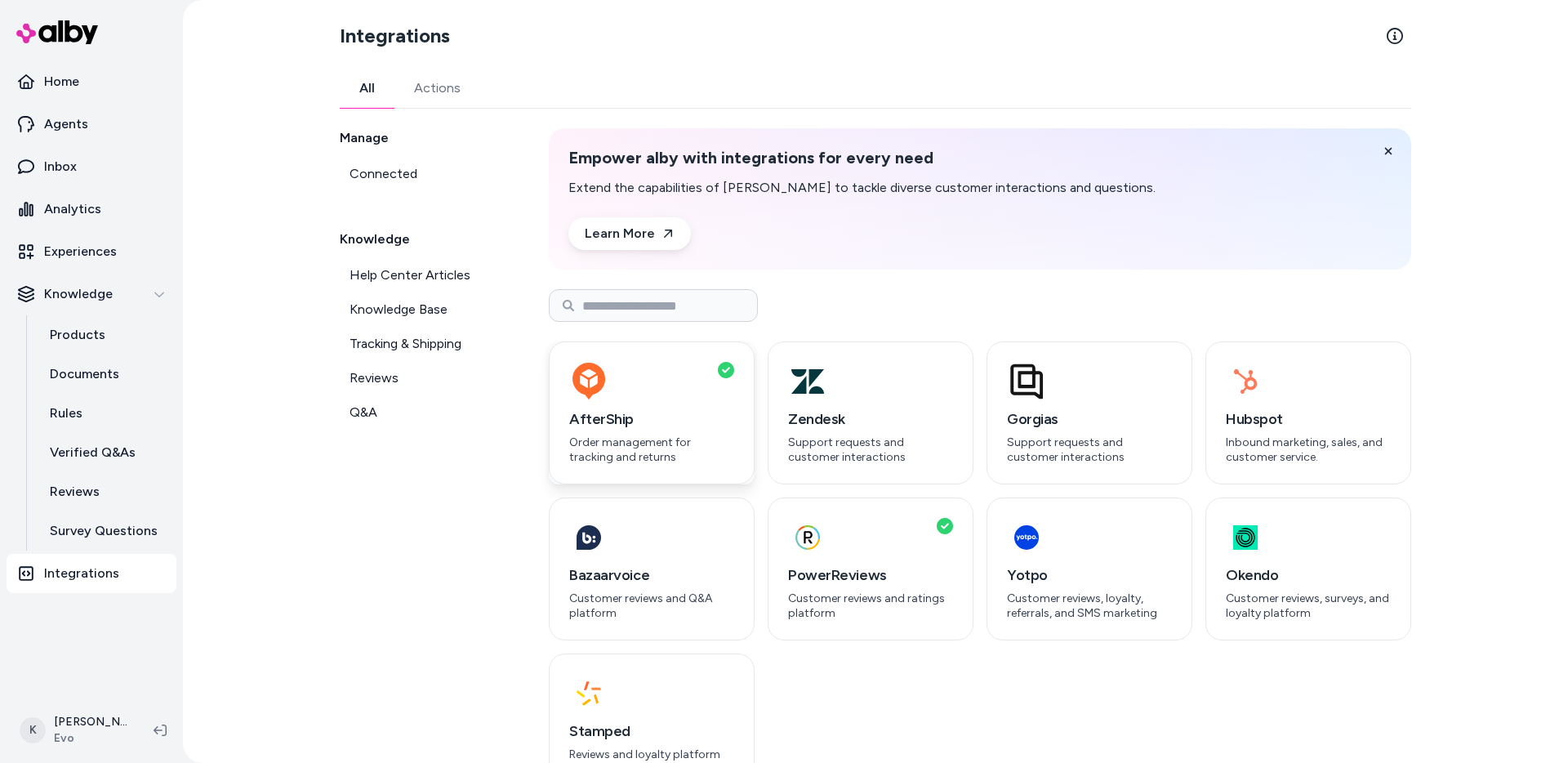
click at [657, 386] on div "button" at bounding box center [652, 382] width 165 height 39
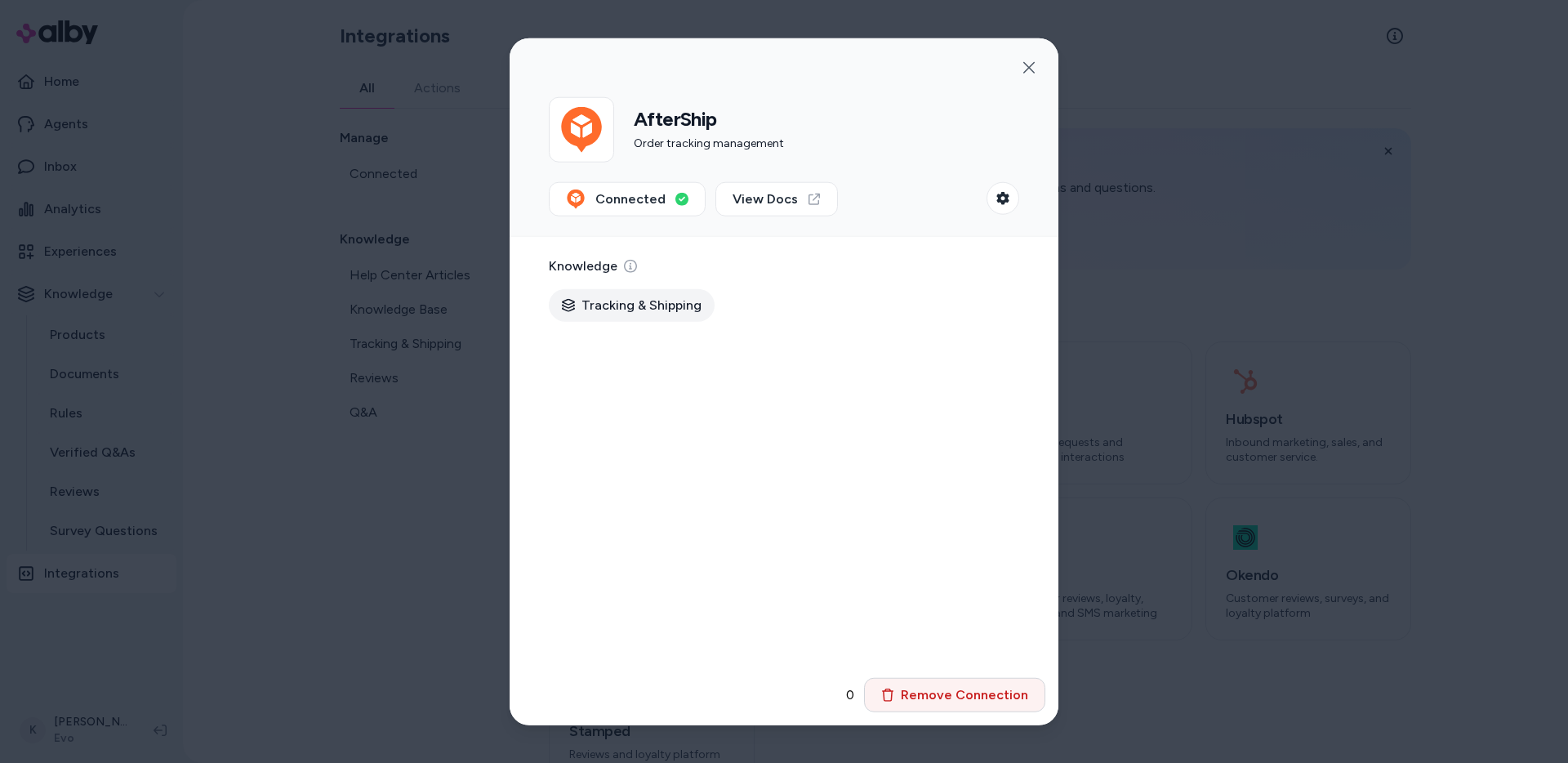
click at [1013, 671] on button "Remove Connection" at bounding box center [955, 694] width 181 height 34
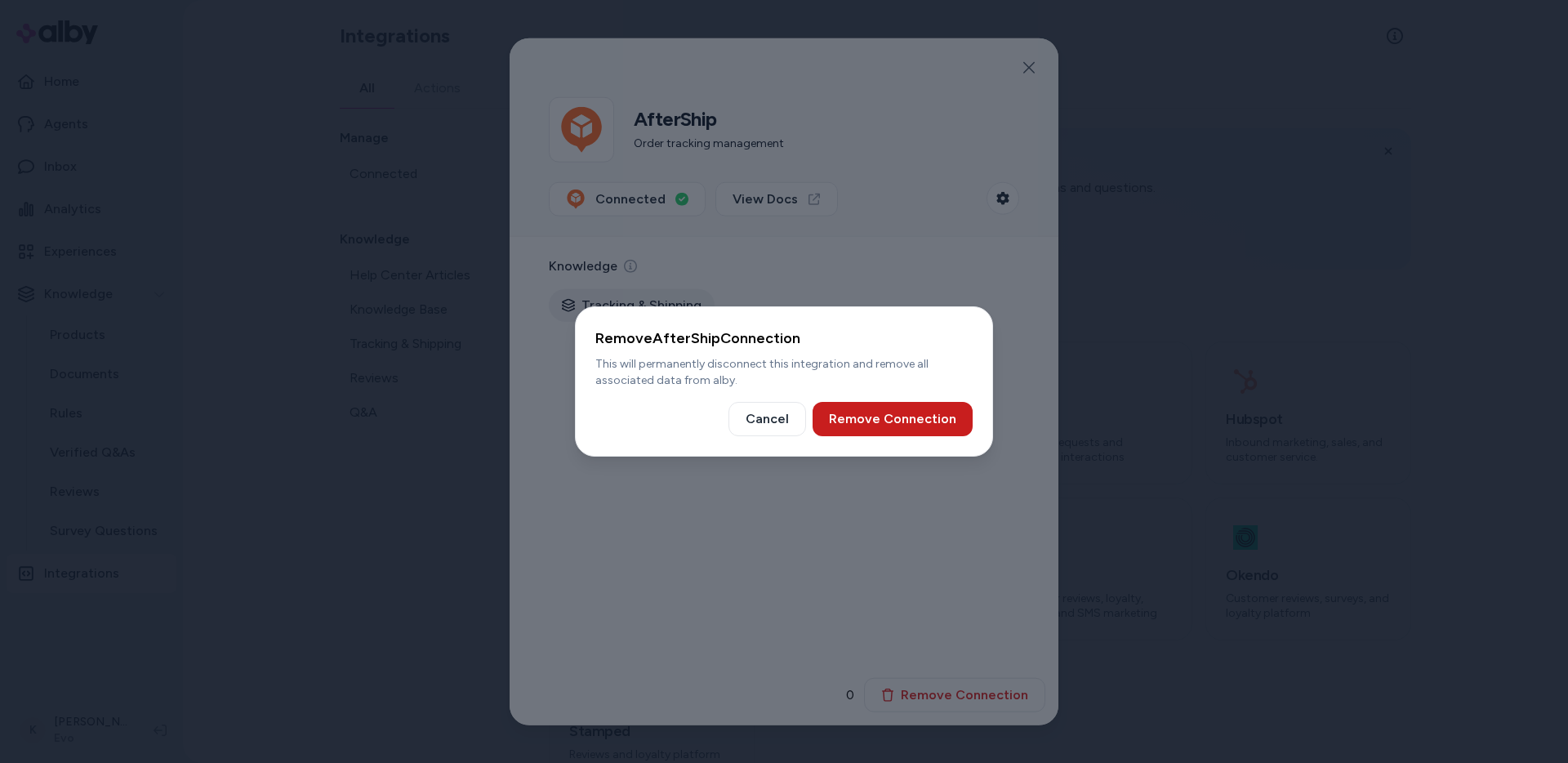
click at [950, 417] on button "Remove Connection" at bounding box center [892, 419] width 160 height 34
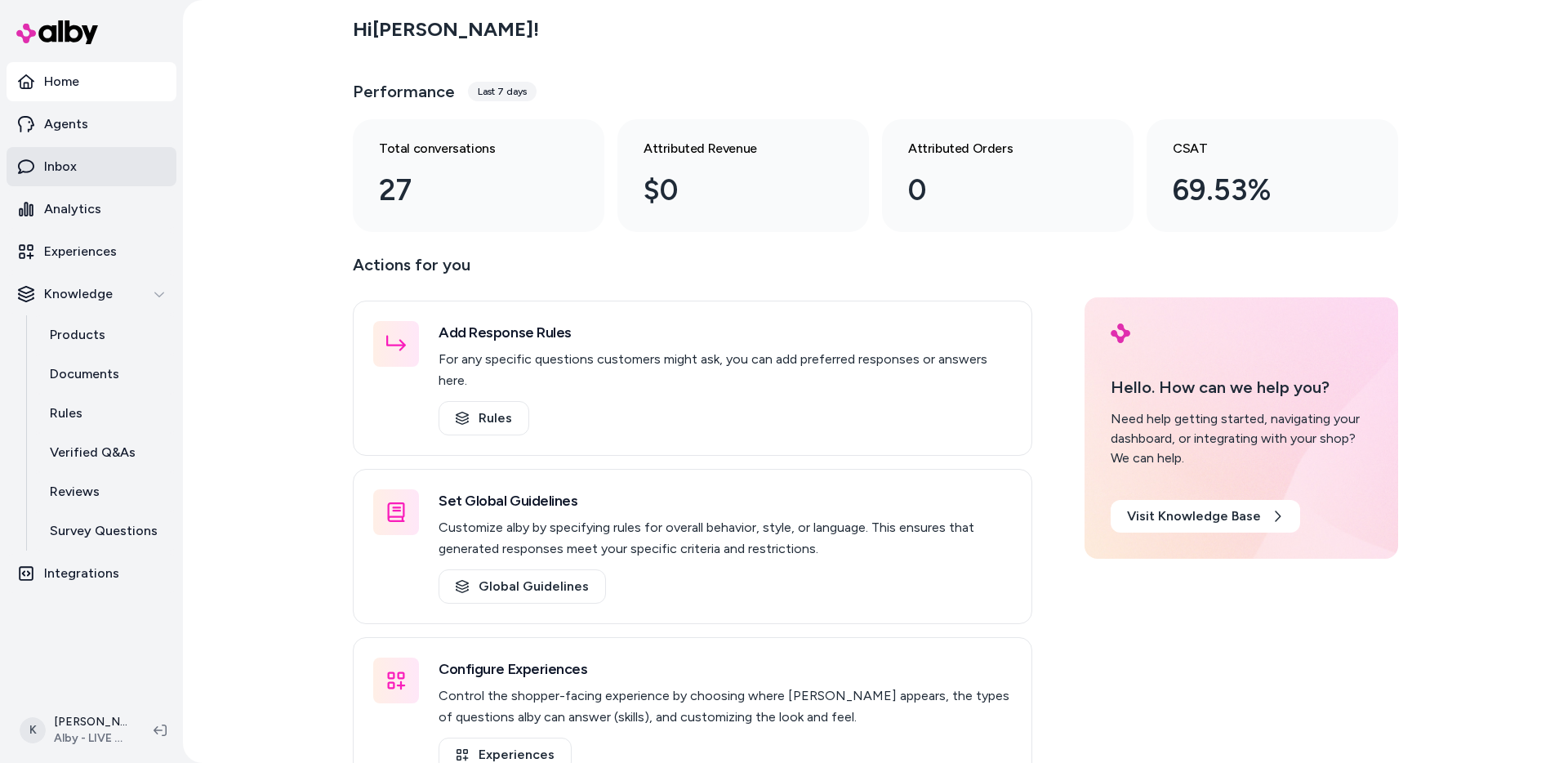
click at [106, 161] on link "Inbox" at bounding box center [91, 167] width 170 height 39
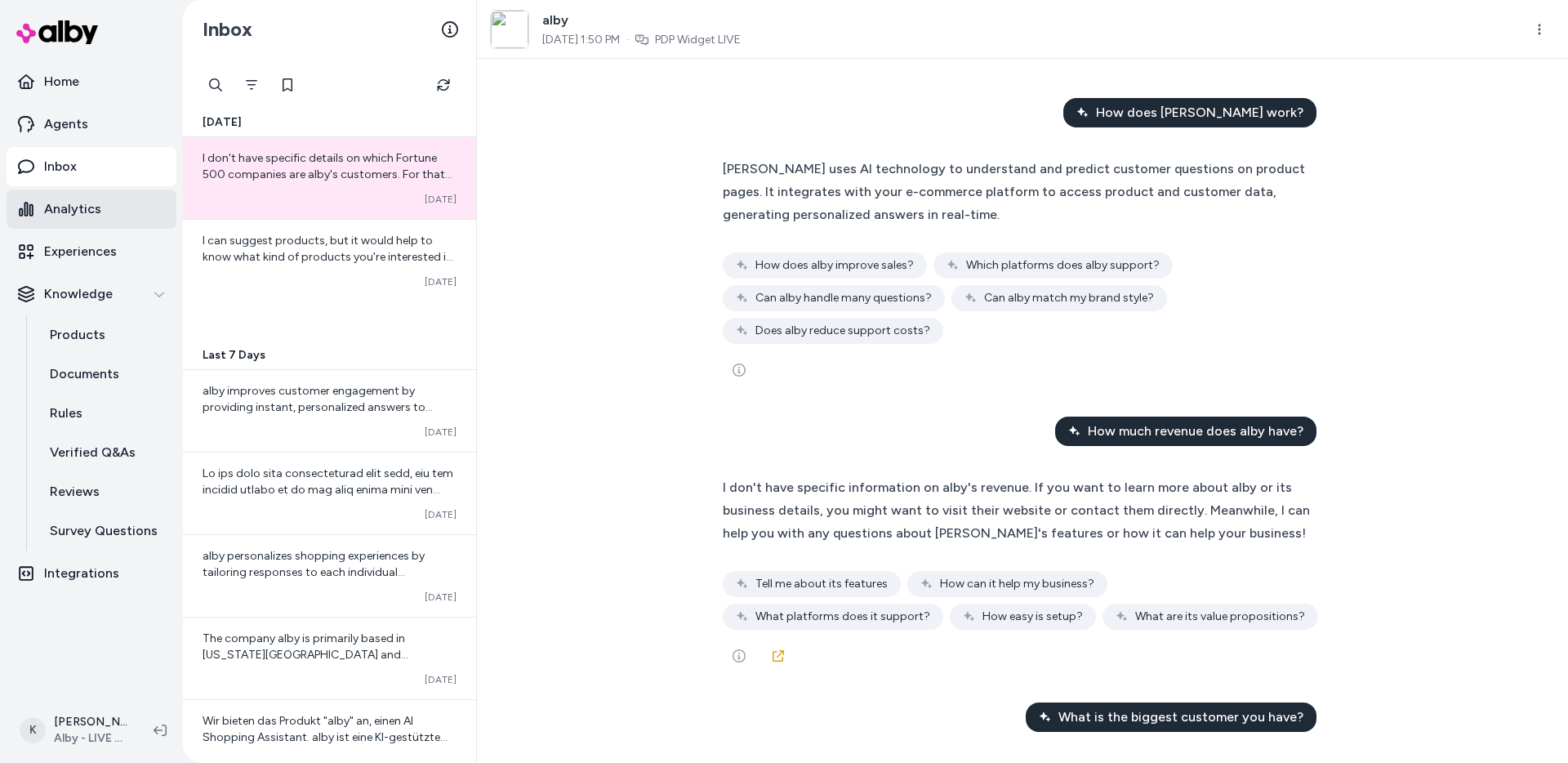
click at [106, 210] on link "Analytics" at bounding box center [91, 209] width 170 height 39
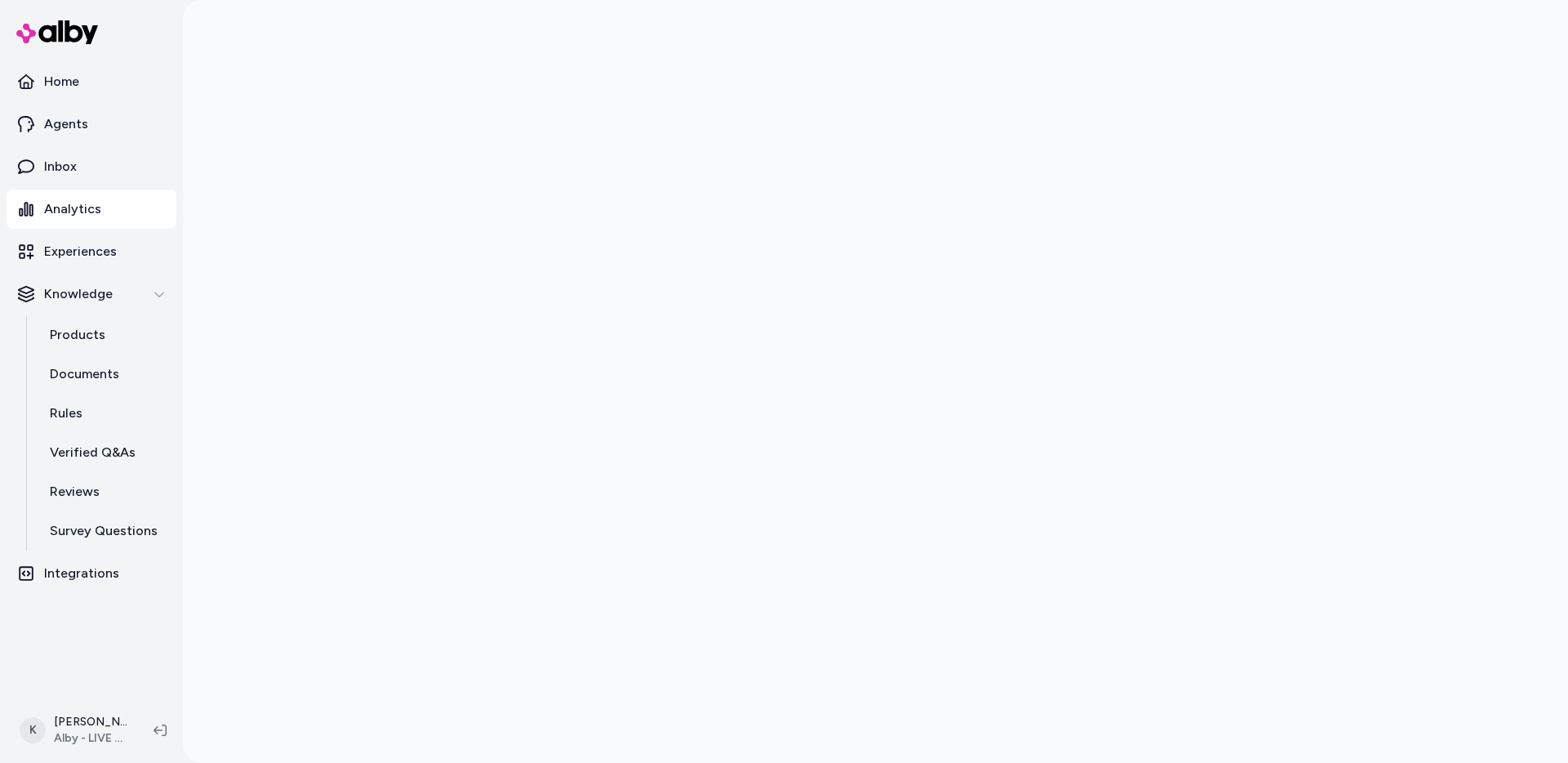
click at [350, 584] on div at bounding box center [875, 382] width 1385 height 763
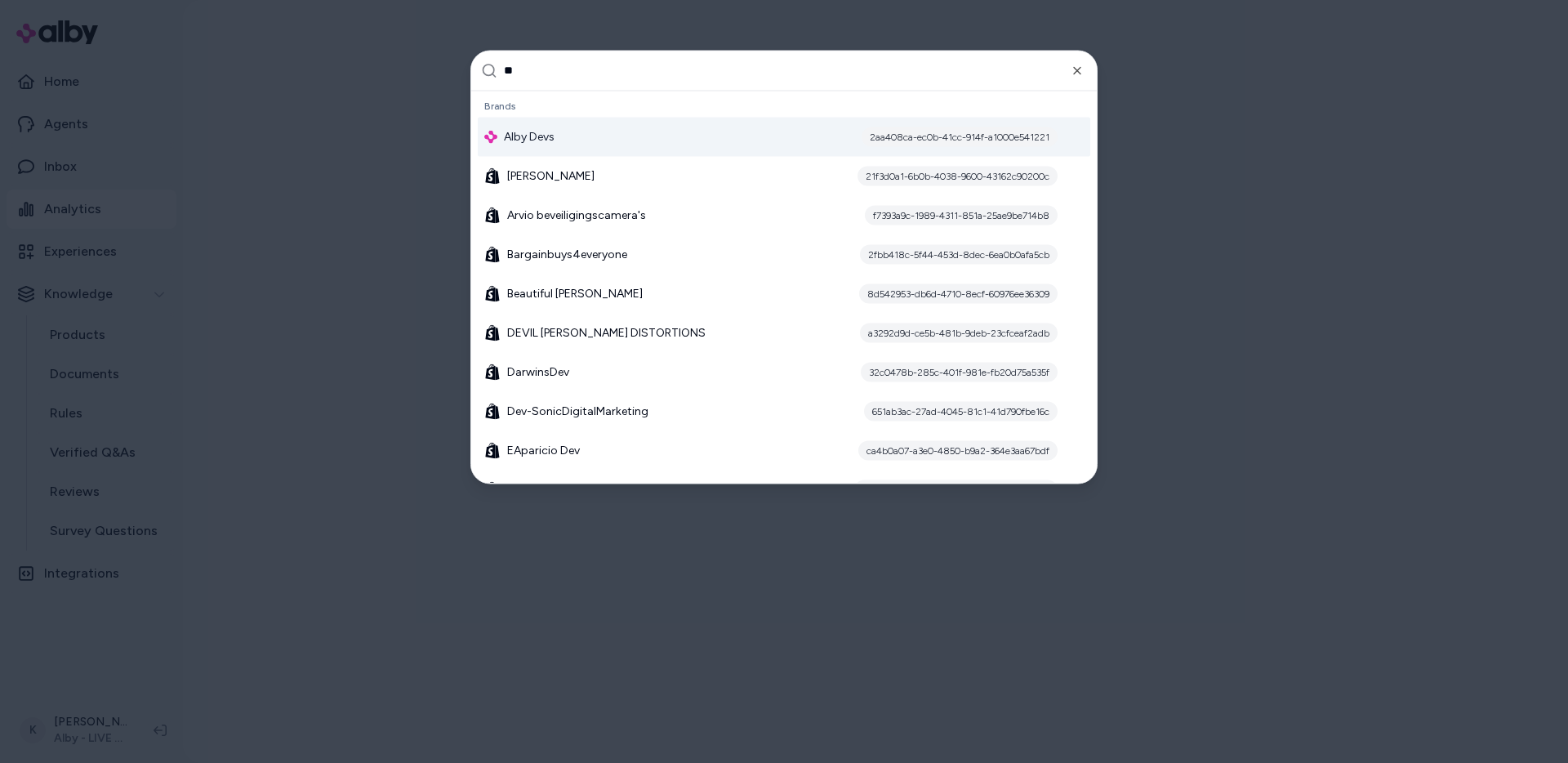
type input "***"
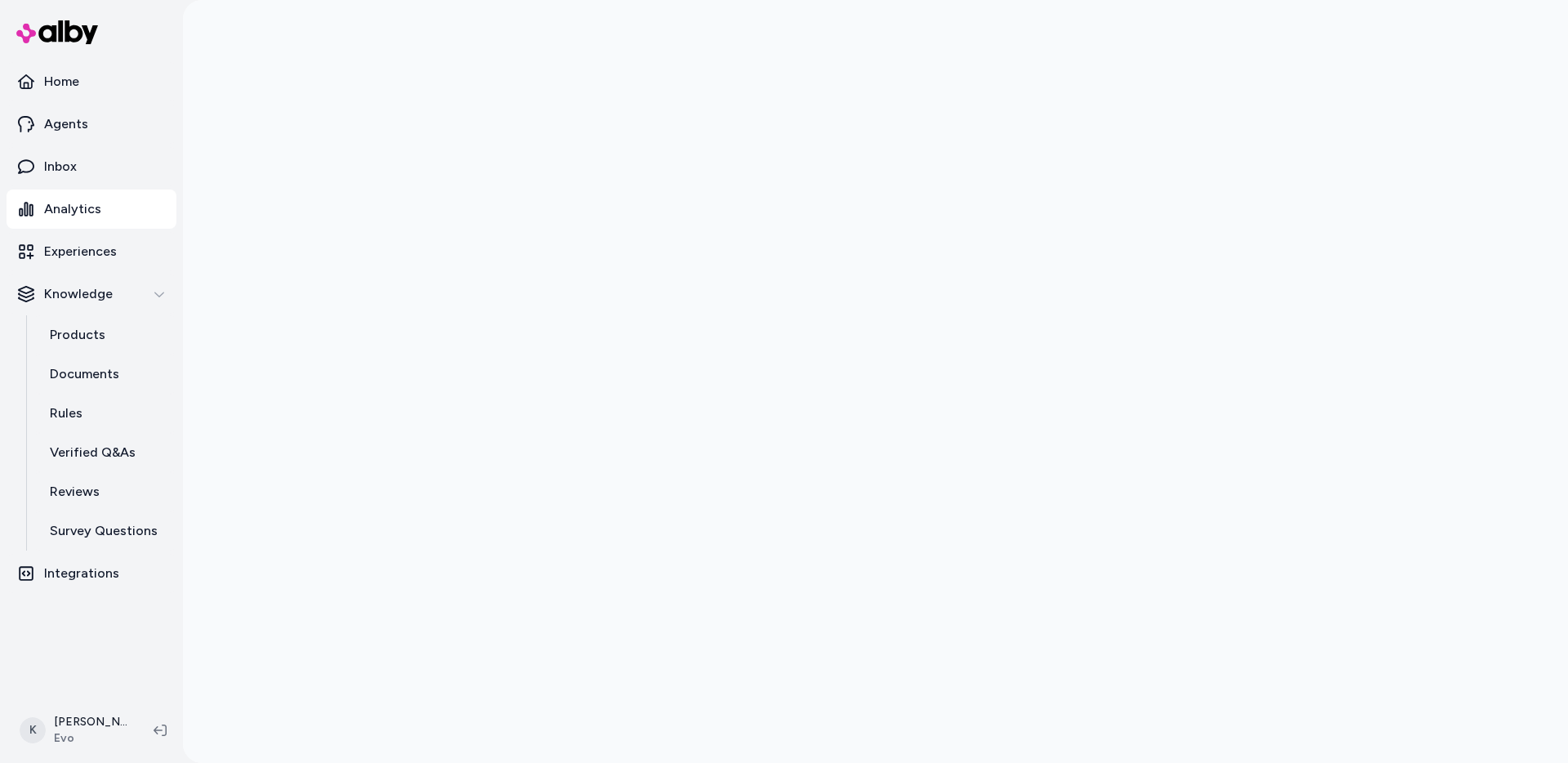
click at [276, 495] on div at bounding box center [875, 382] width 1385 height 763
click at [274, 385] on div at bounding box center [875, 382] width 1385 height 763
